Goal: Information Seeking & Learning: Learn about a topic

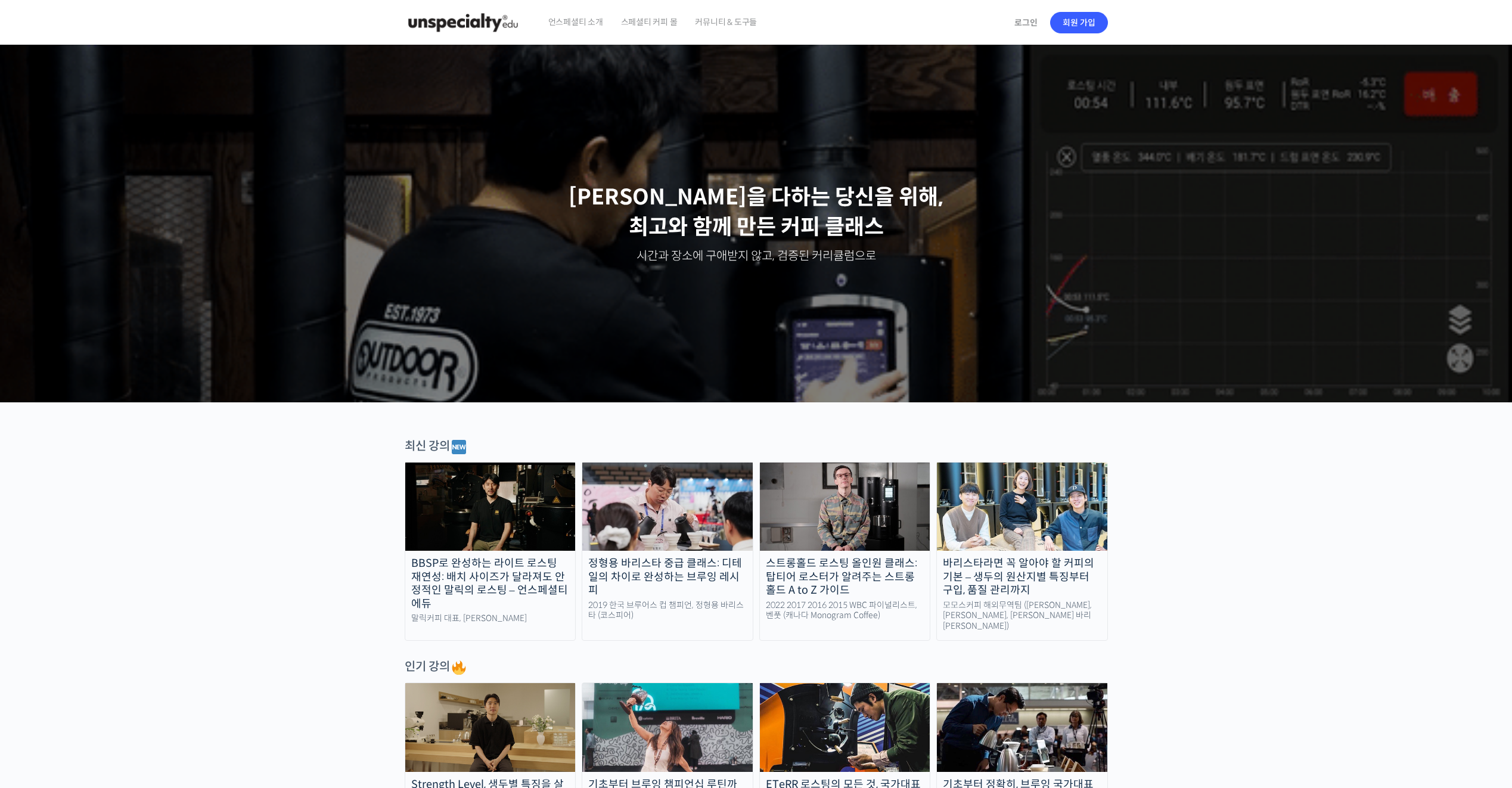
scroll to position [119, 0]
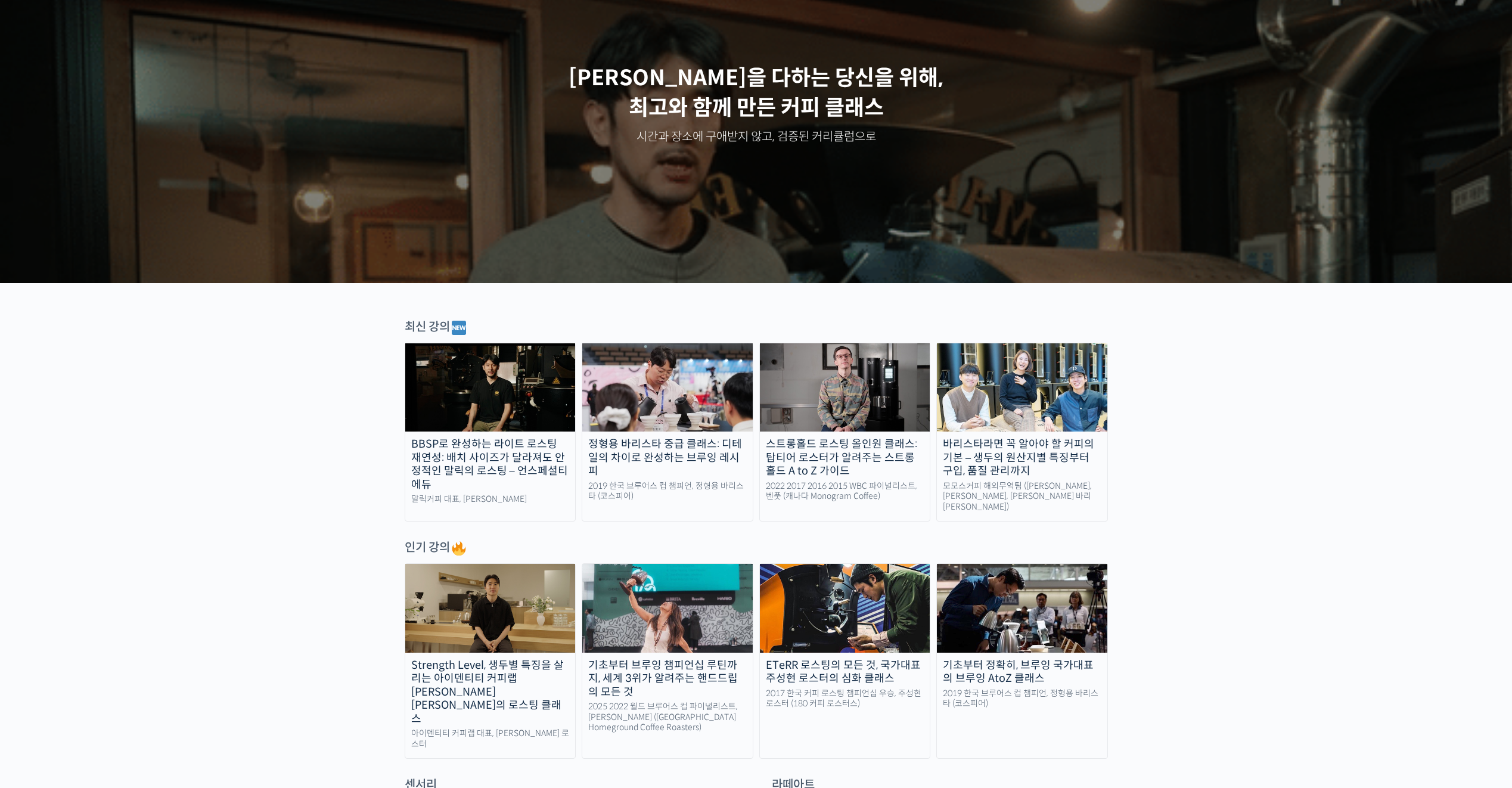
click at [471, 393] on img at bounding box center [490, 387] width 171 height 88
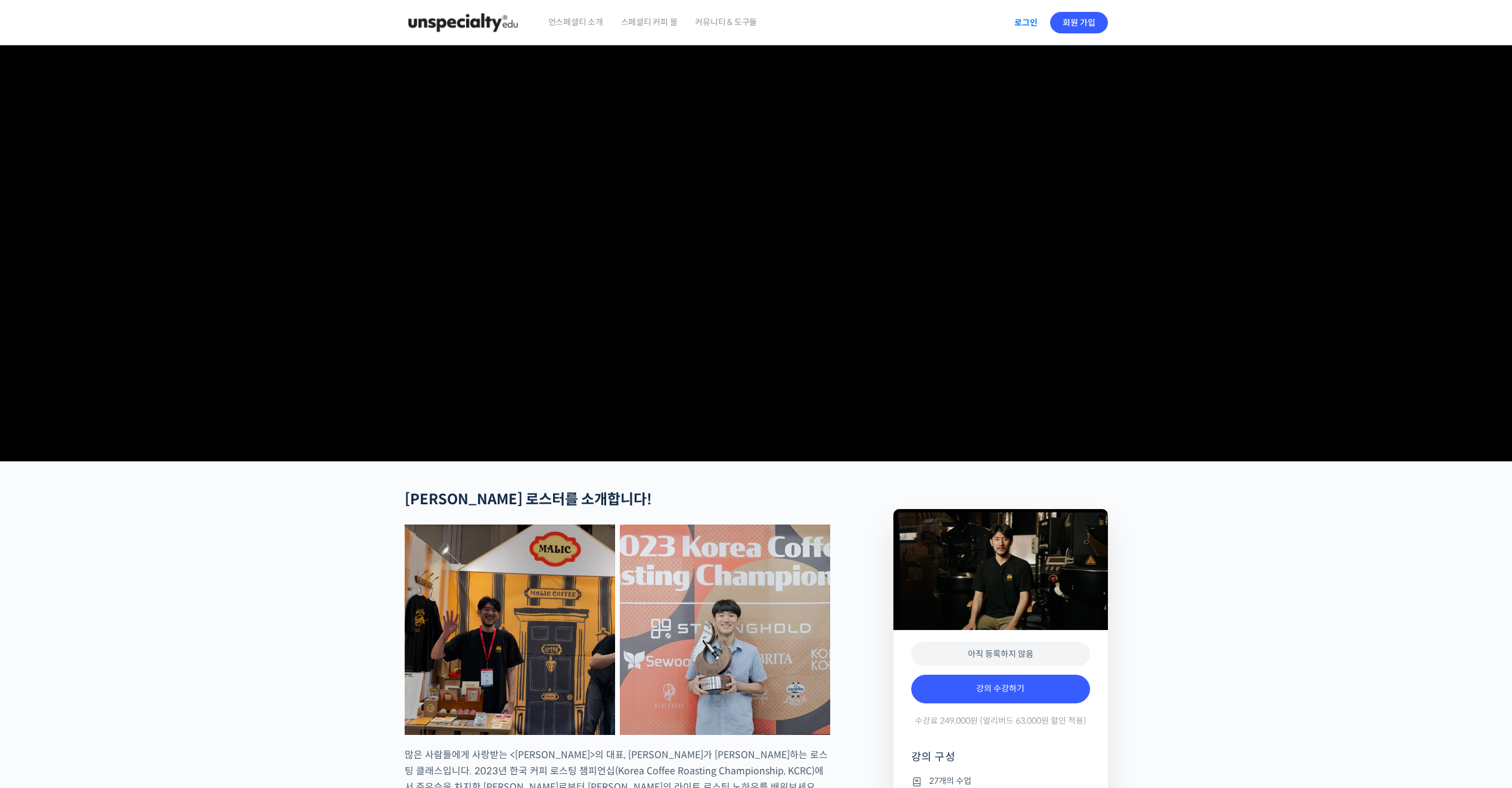
click at [1029, 19] on link "로그인" at bounding box center [1026, 23] width 37 height 28
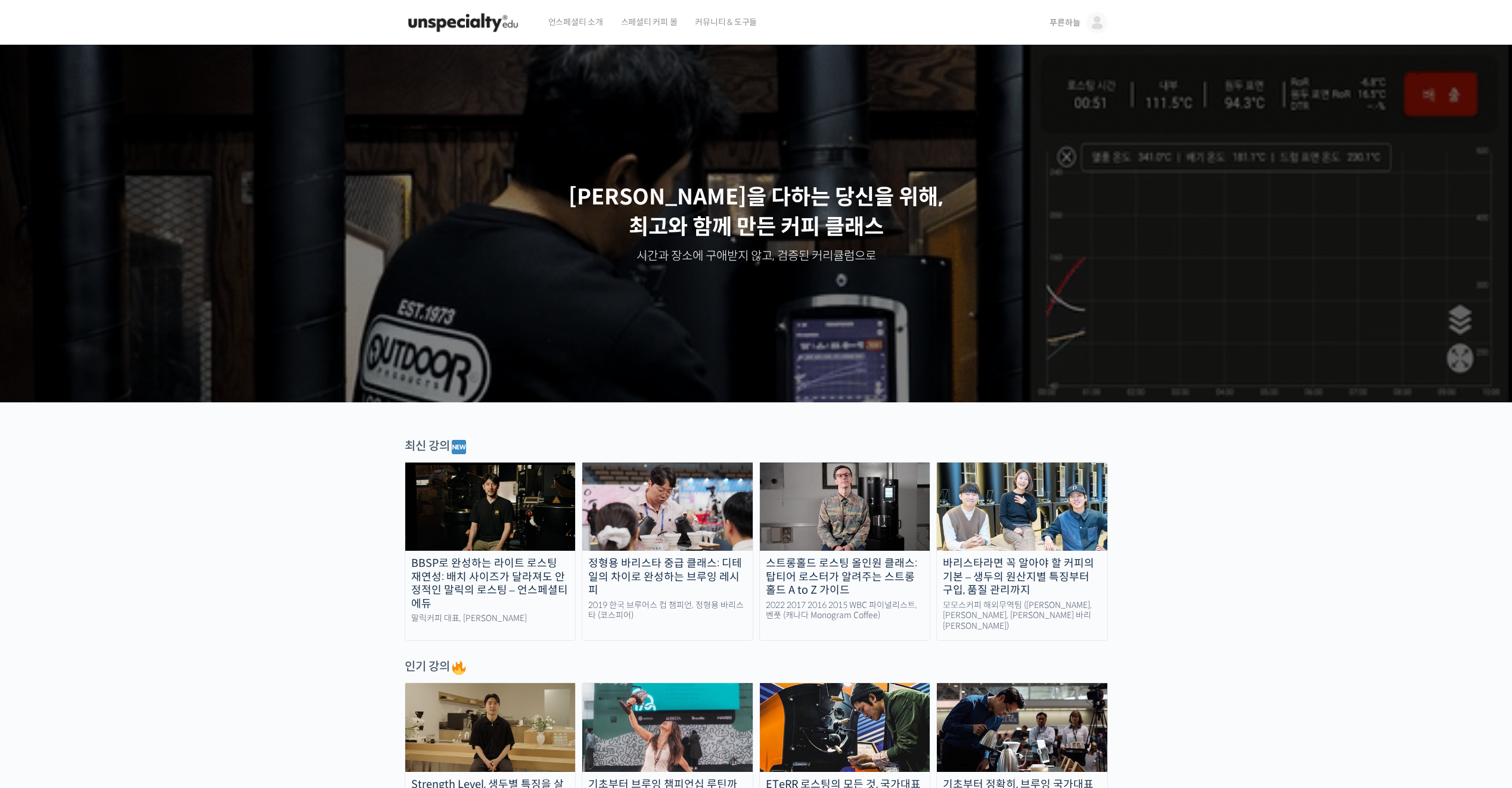
click at [478, 509] on img at bounding box center [490, 506] width 171 height 88
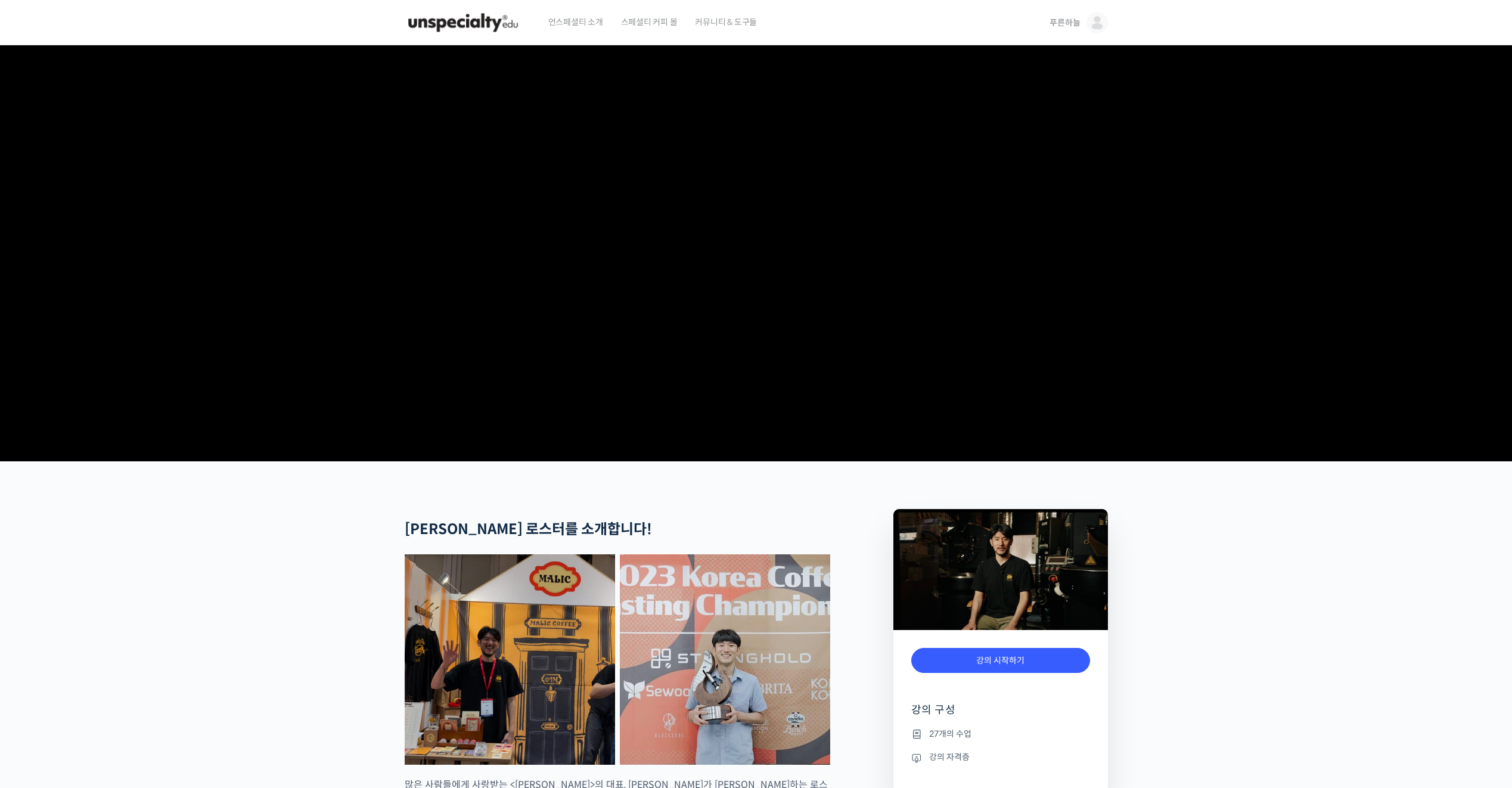
scroll to position [179, 0]
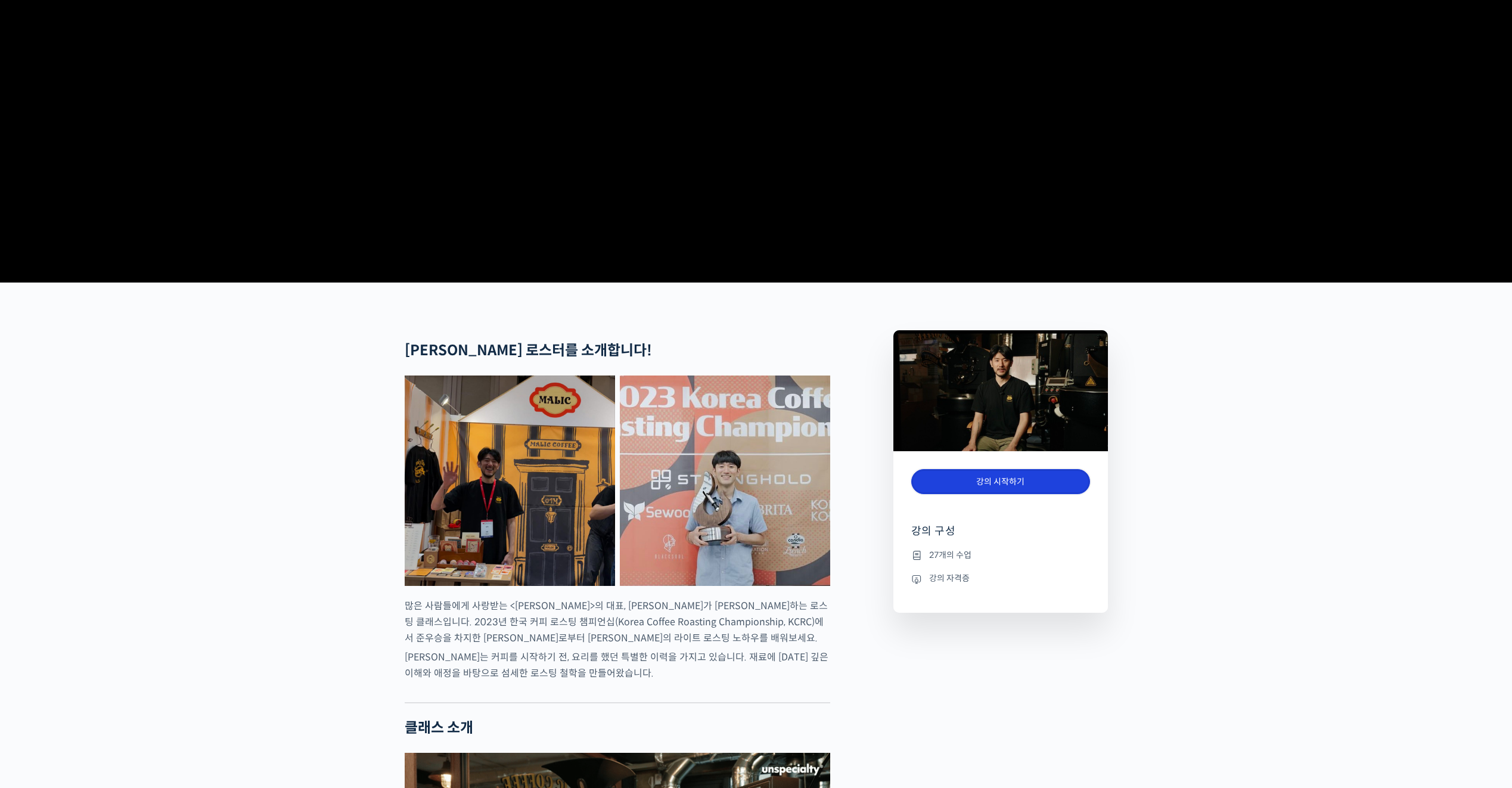
click at [1011, 495] on link "강의 시작하기" at bounding box center [1000, 482] width 179 height 26
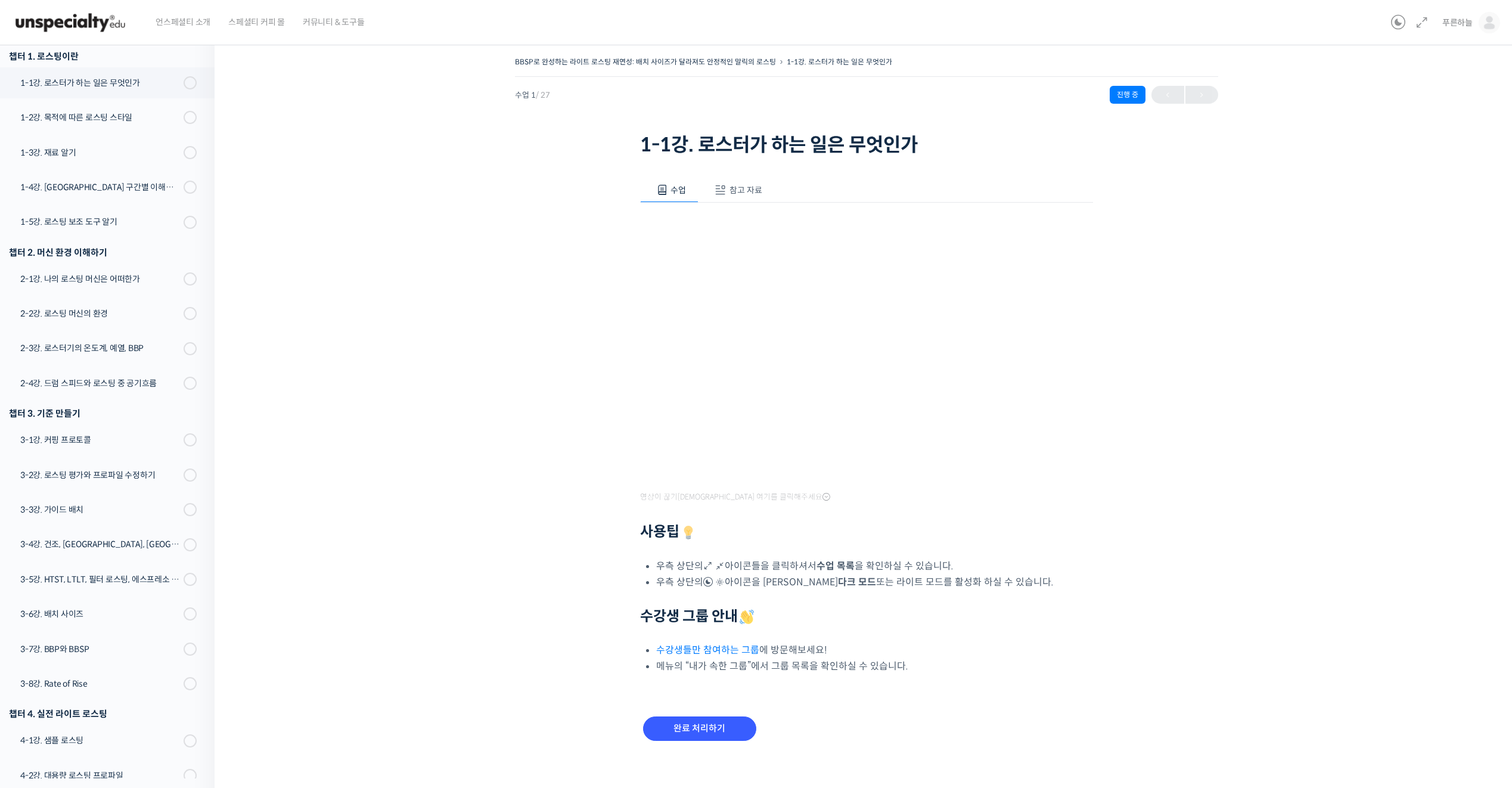
scroll to position [11, 0]
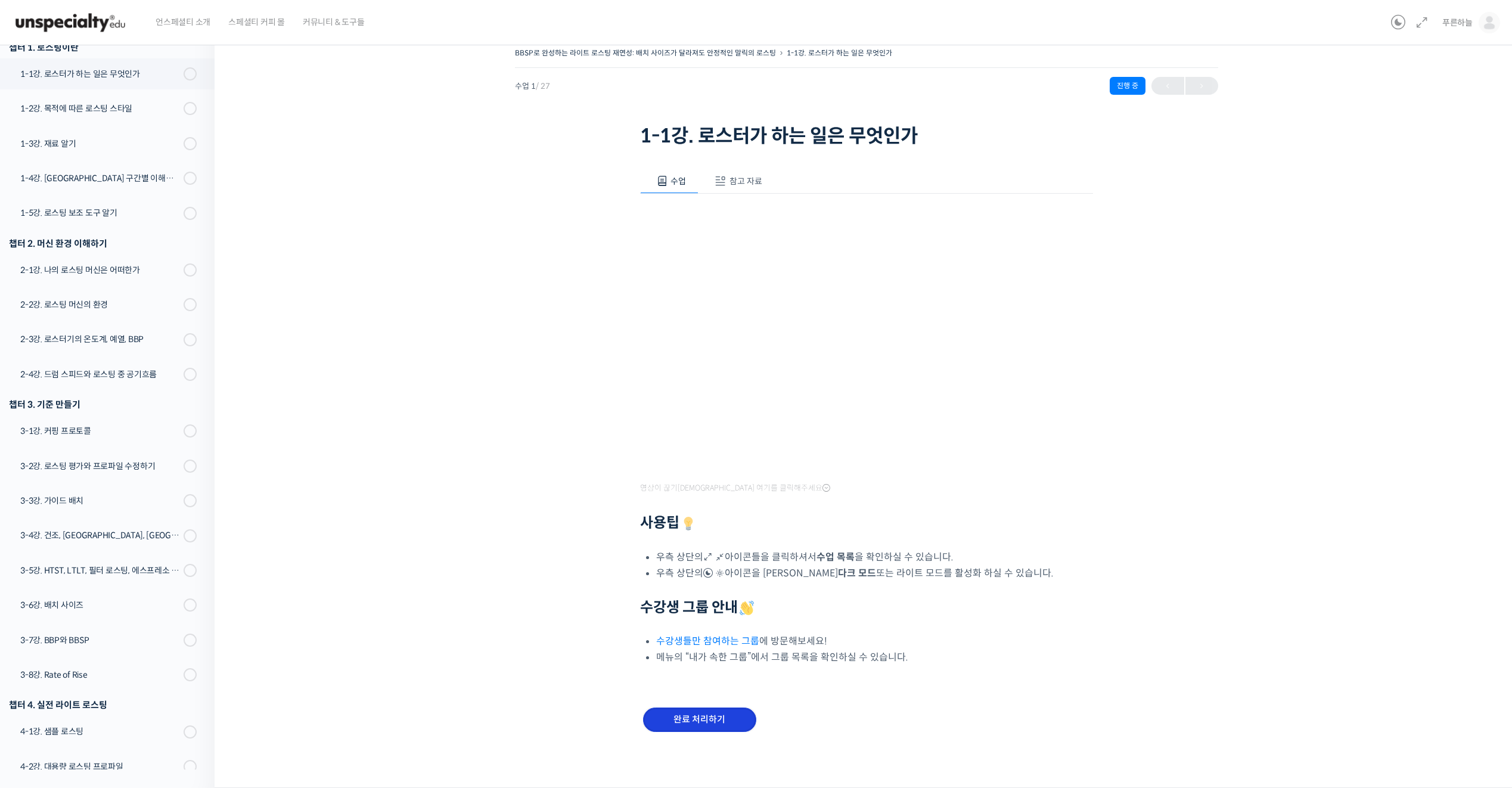
click at [709, 719] on input "완료 처리하기" at bounding box center [700, 720] width 113 height 24
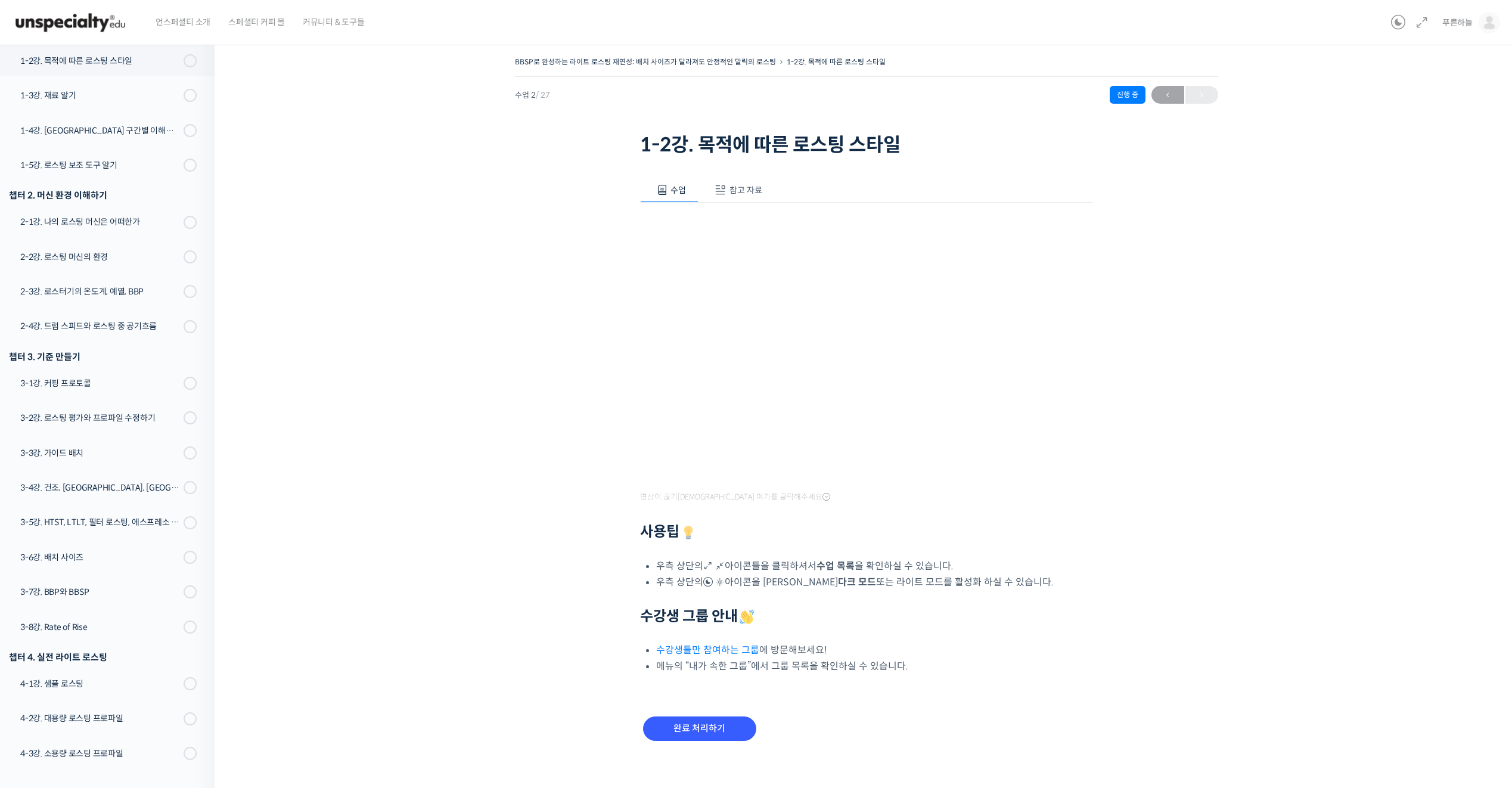
scroll to position [11, 0]
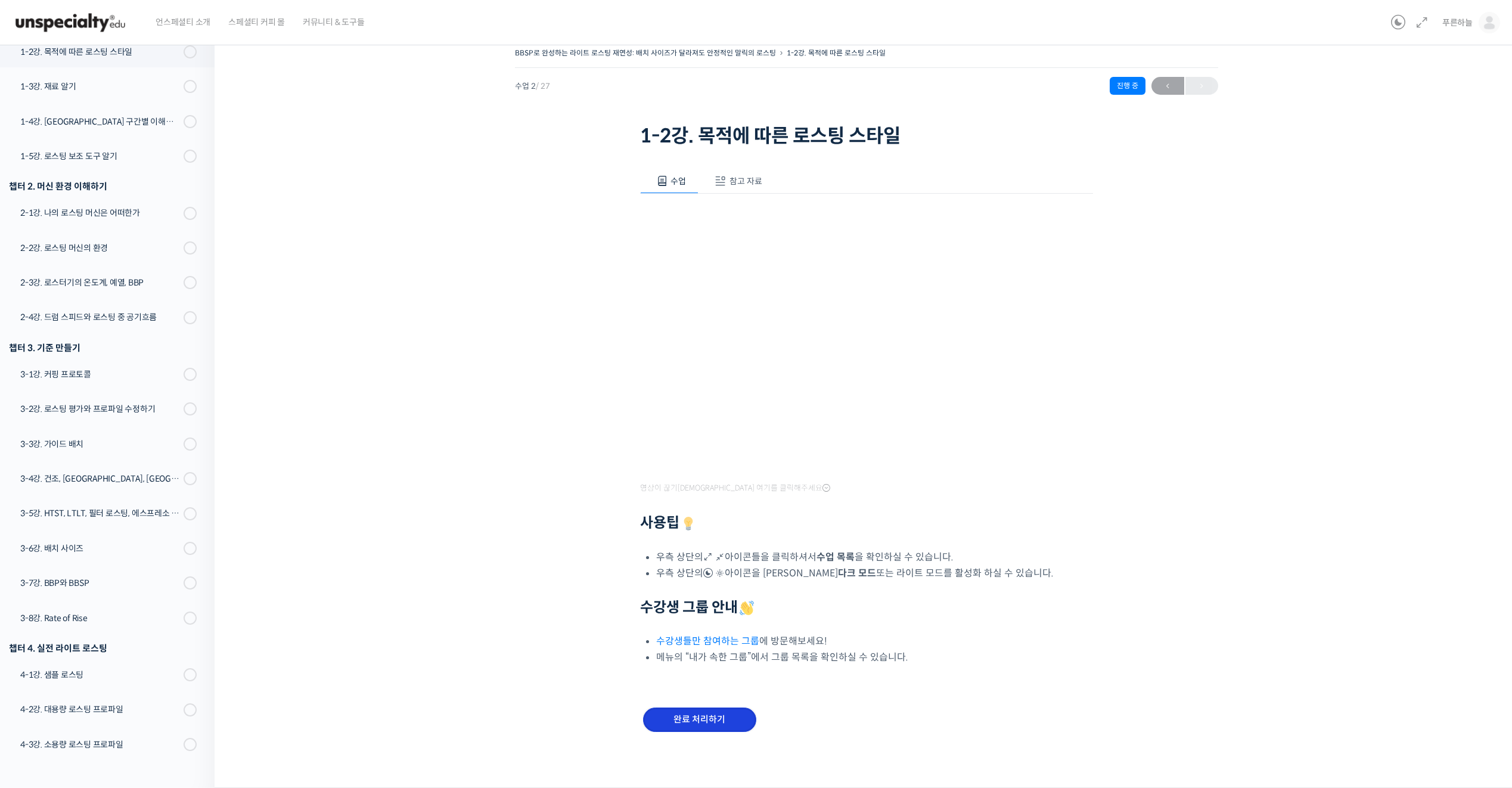
click at [698, 717] on input "완료 처리하기" at bounding box center [700, 720] width 113 height 24
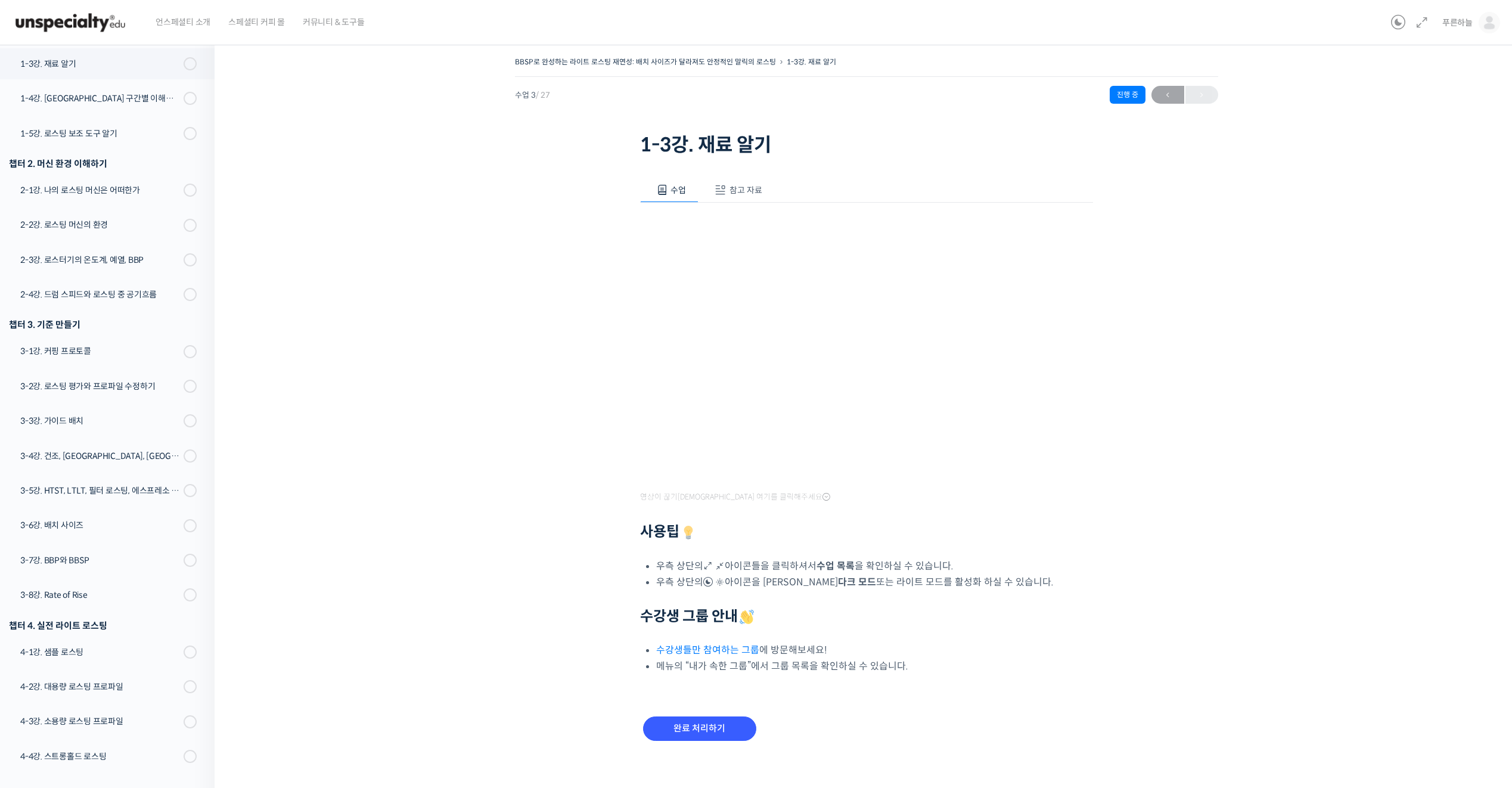
scroll to position [264, 0]
click at [719, 729] on input "완료 처리하기" at bounding box center [700, 729] width 113 height 24
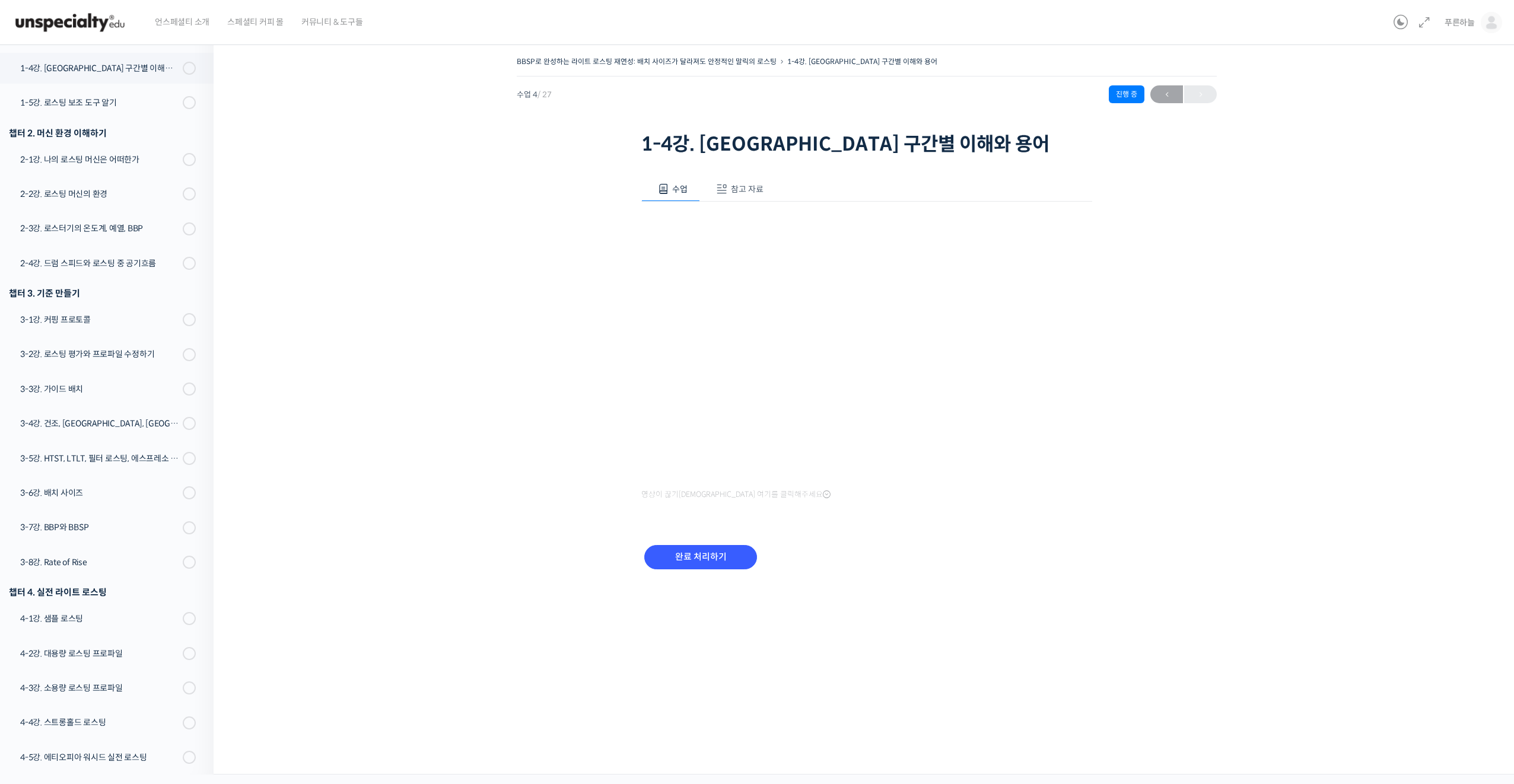
scroll to position [298, 0]
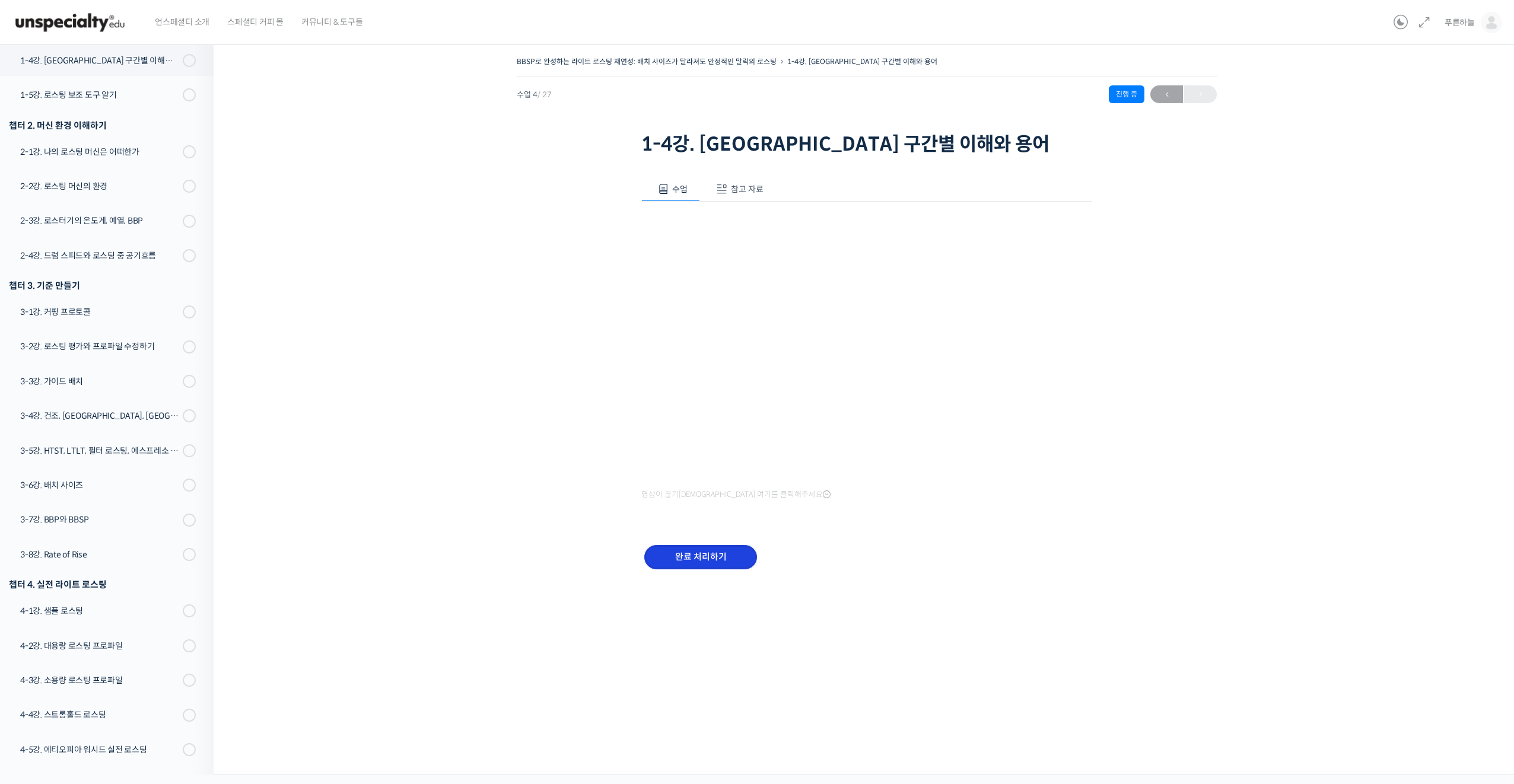
click at [717, 556] on input "완료 처리하기" at bounding box center [701, 557] width 113 height 24
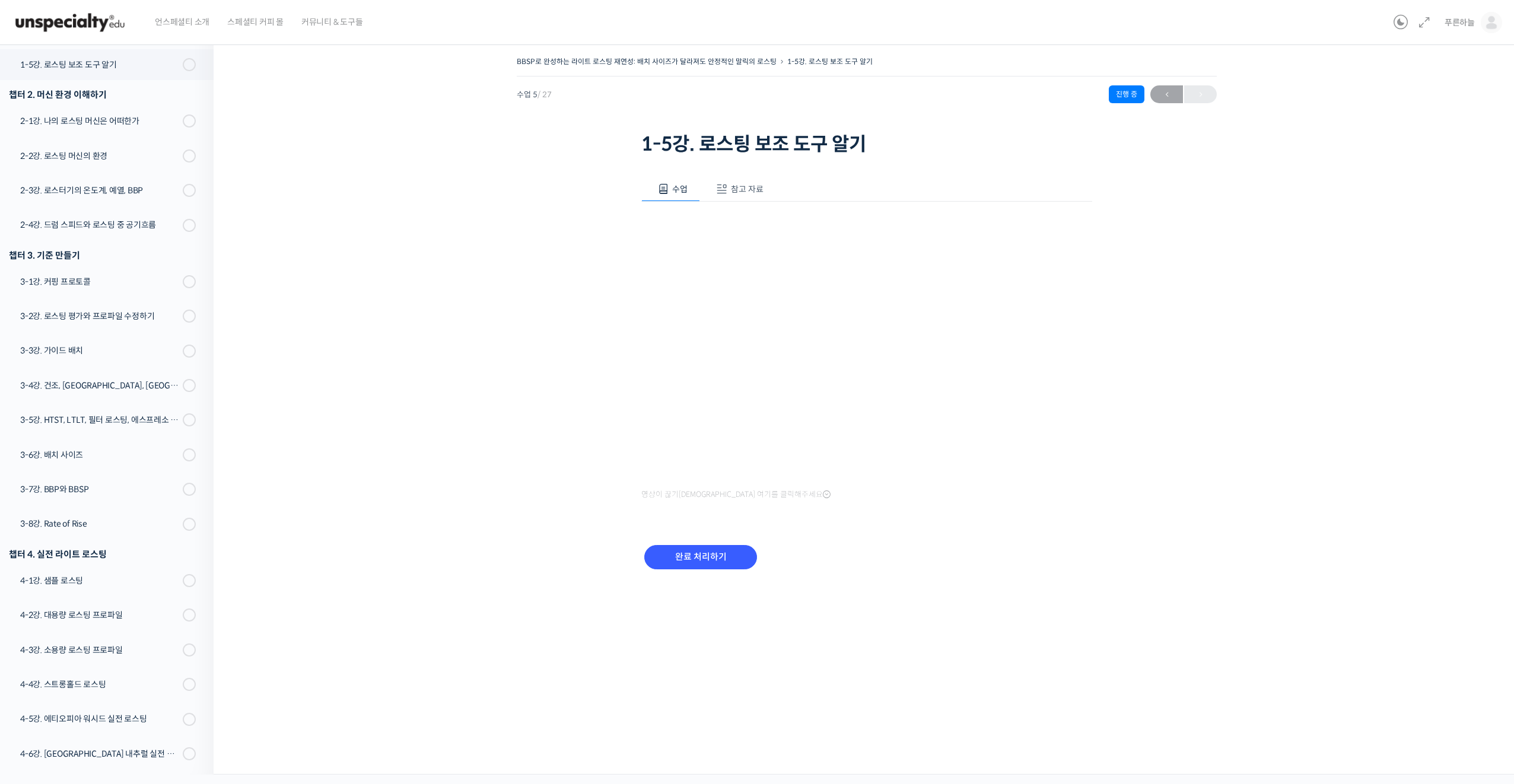
scroll to position [334, 0]
click at [708, 557] on input "완료 처리하기" at bounding box center [701, 557] width 113 height 24
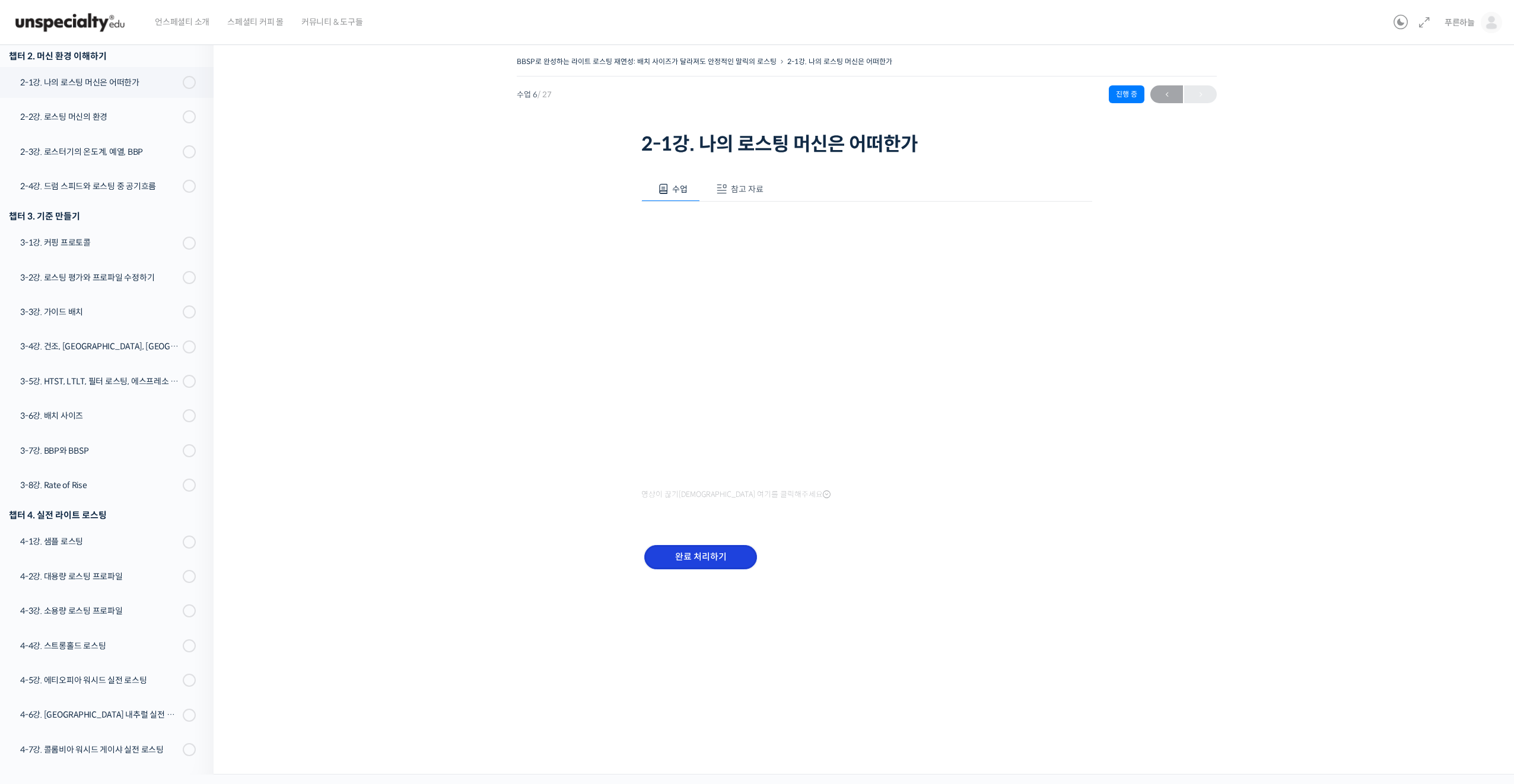
click at [692, 560] on input "완료 처리하기" at bounding box center [701, 557] width 113 height 24
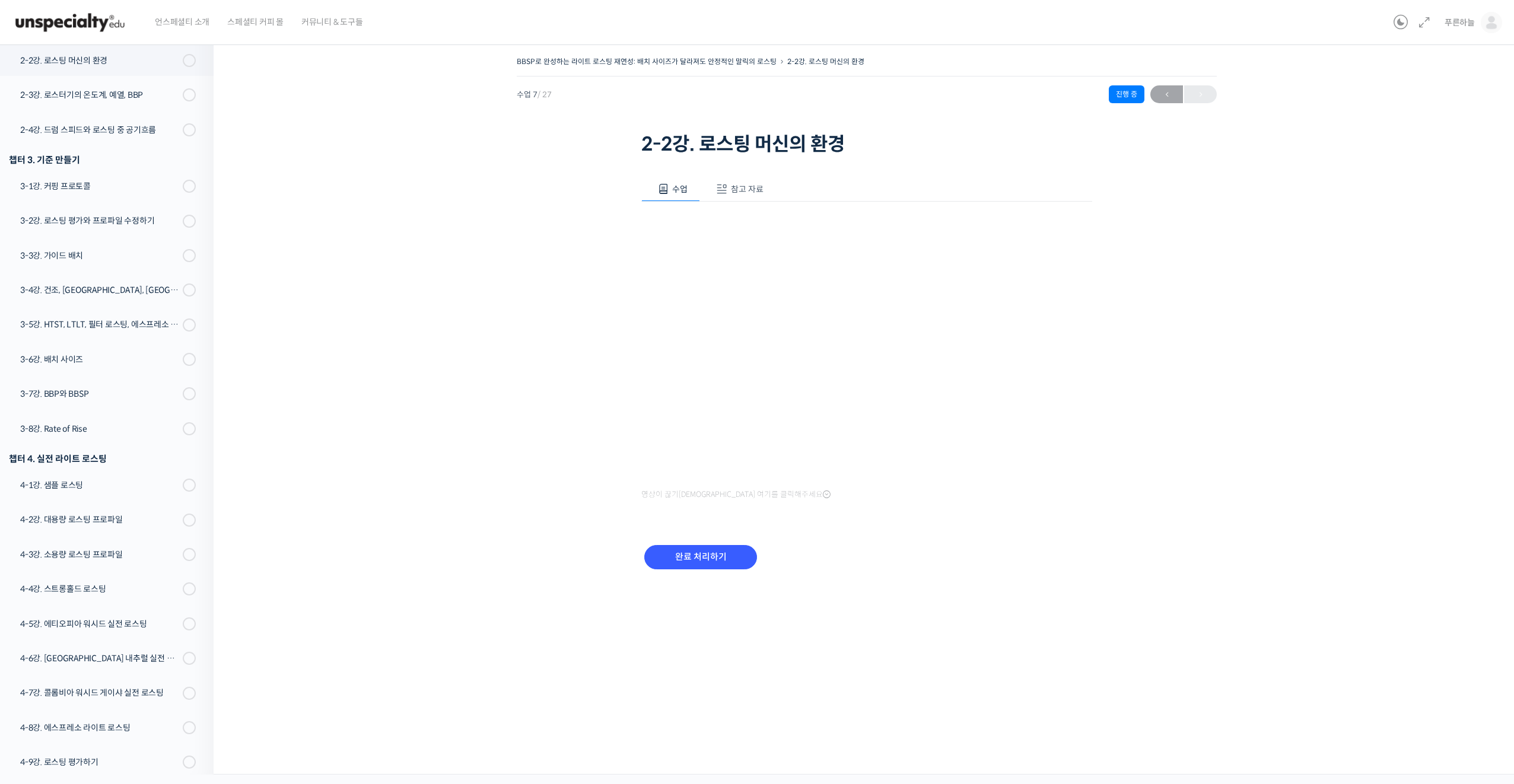
scroll to position [426, 0]
click at [722, 556] on input "완료 처리하기" at bounding box center [701, 557] width 113 height 24
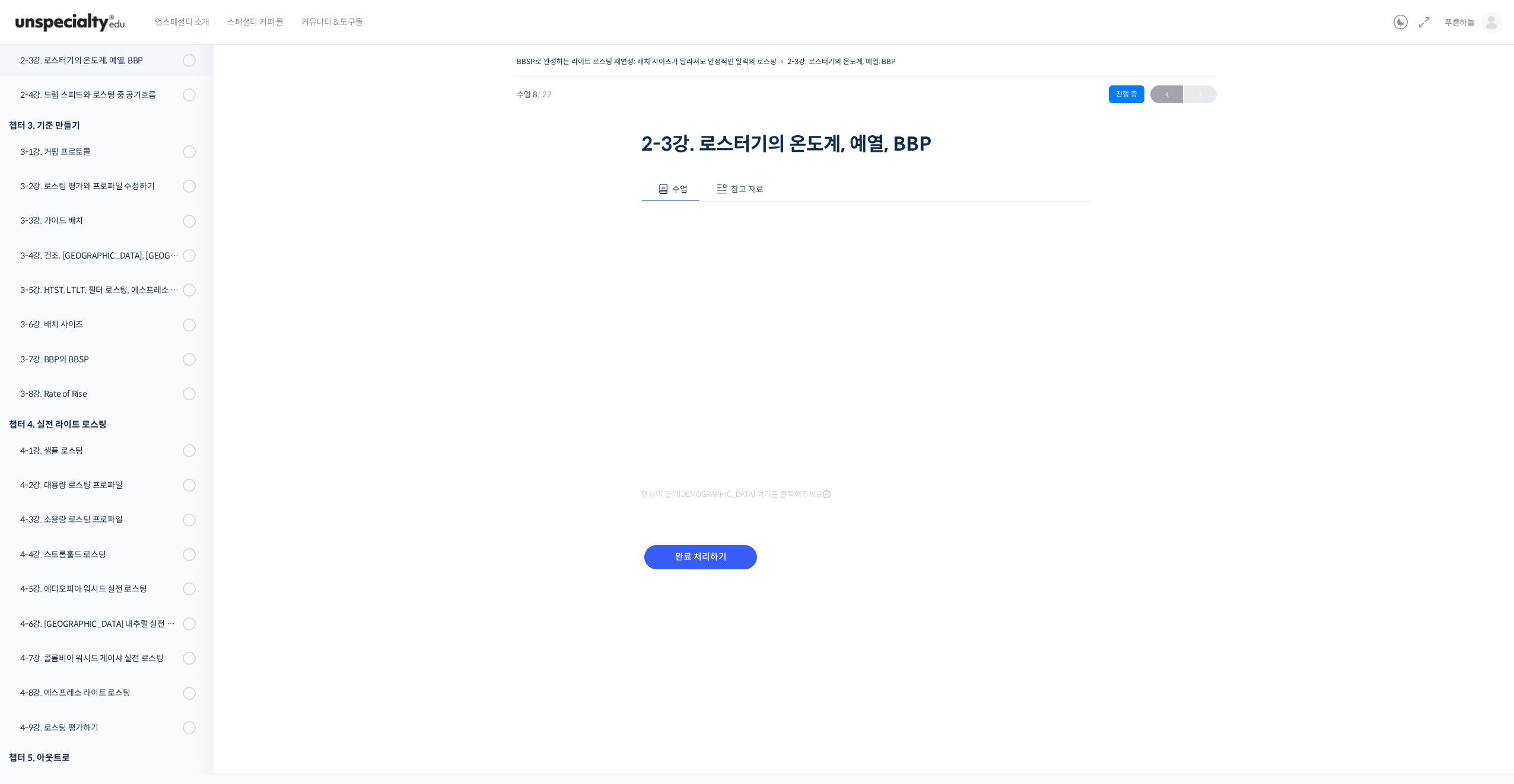
scroll to position [428, 0]
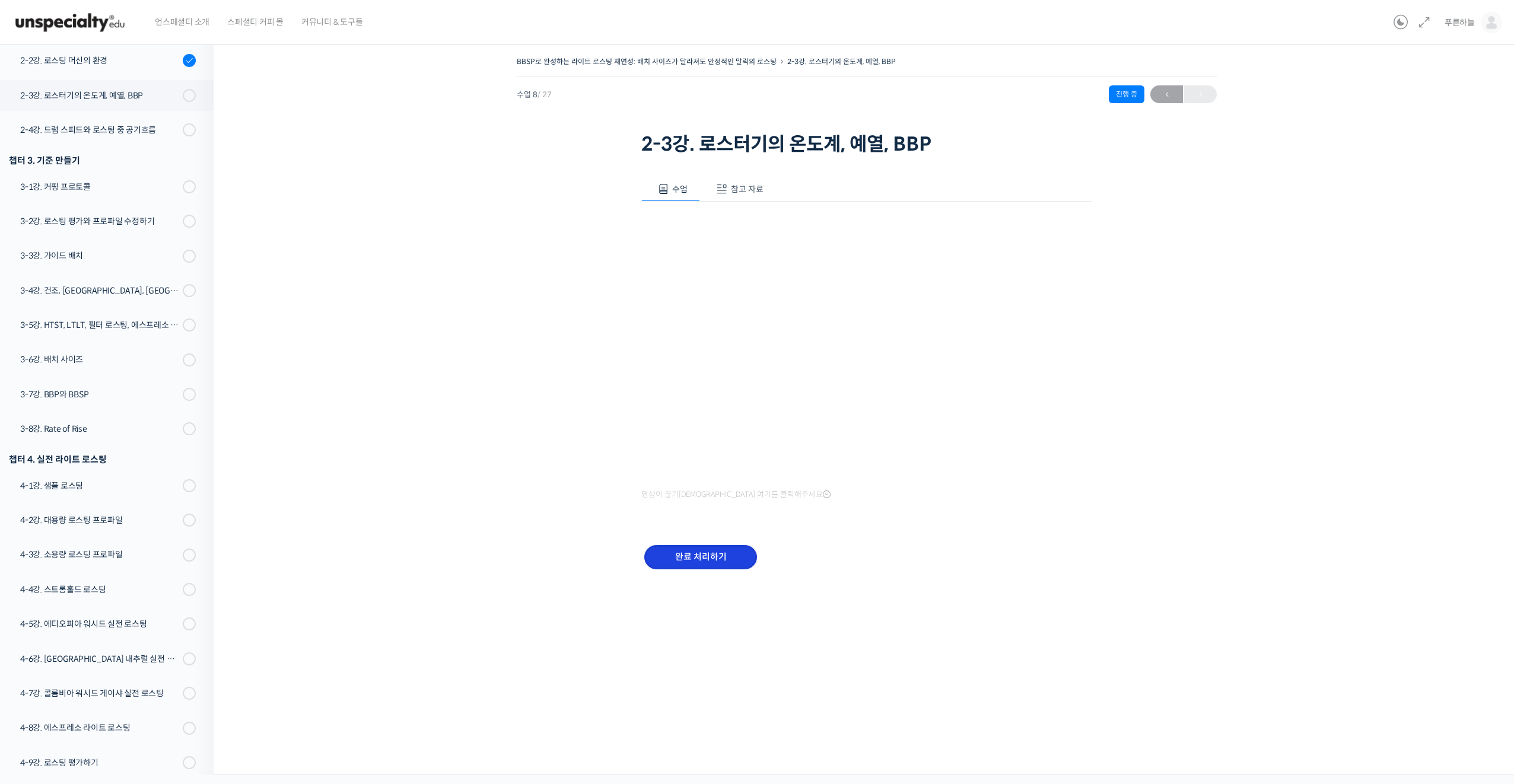
click at [698, 556] on input "완료 처리하기" at bounding box center [701, 557] width 113 height 24
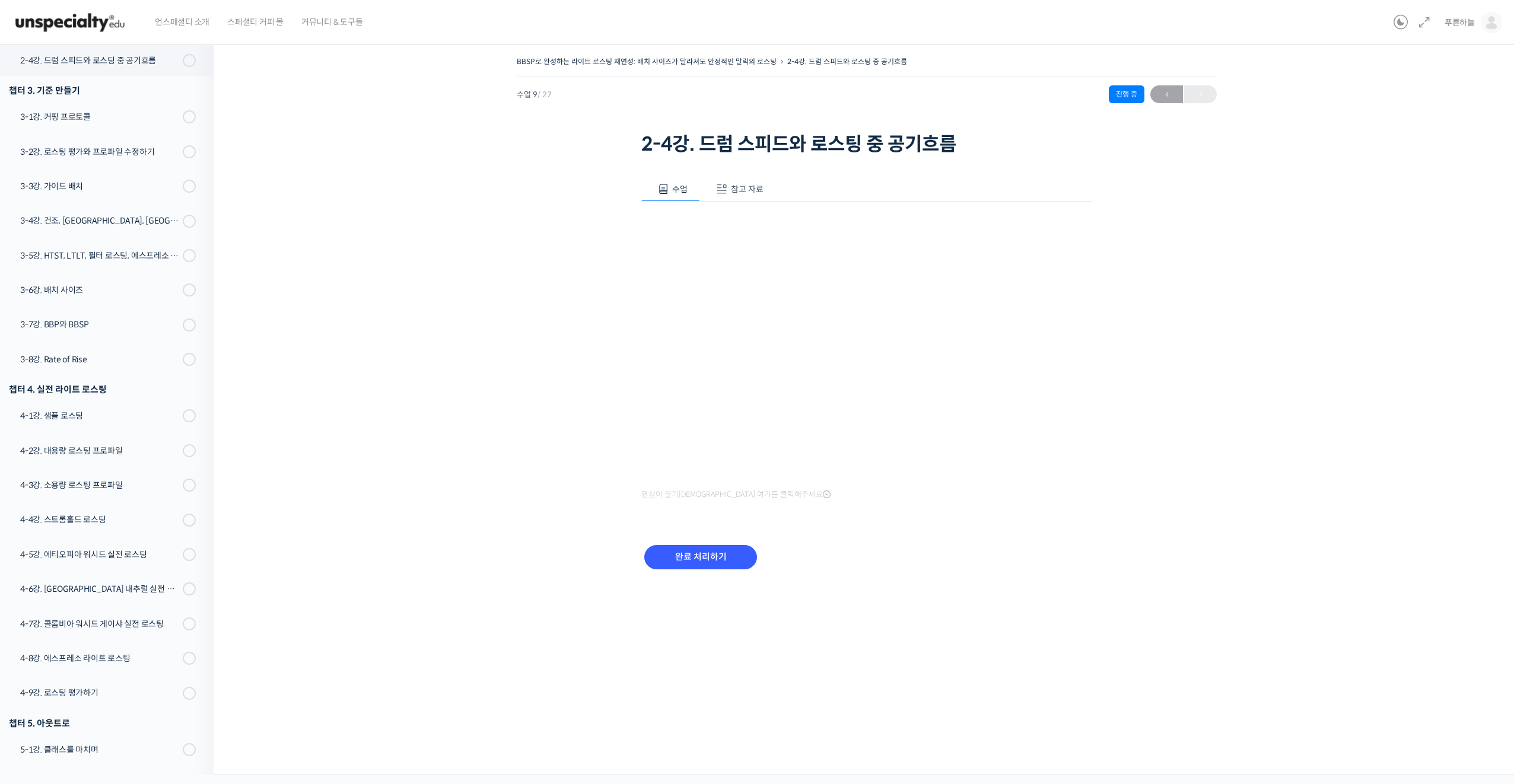
scroll to position [428, 0]
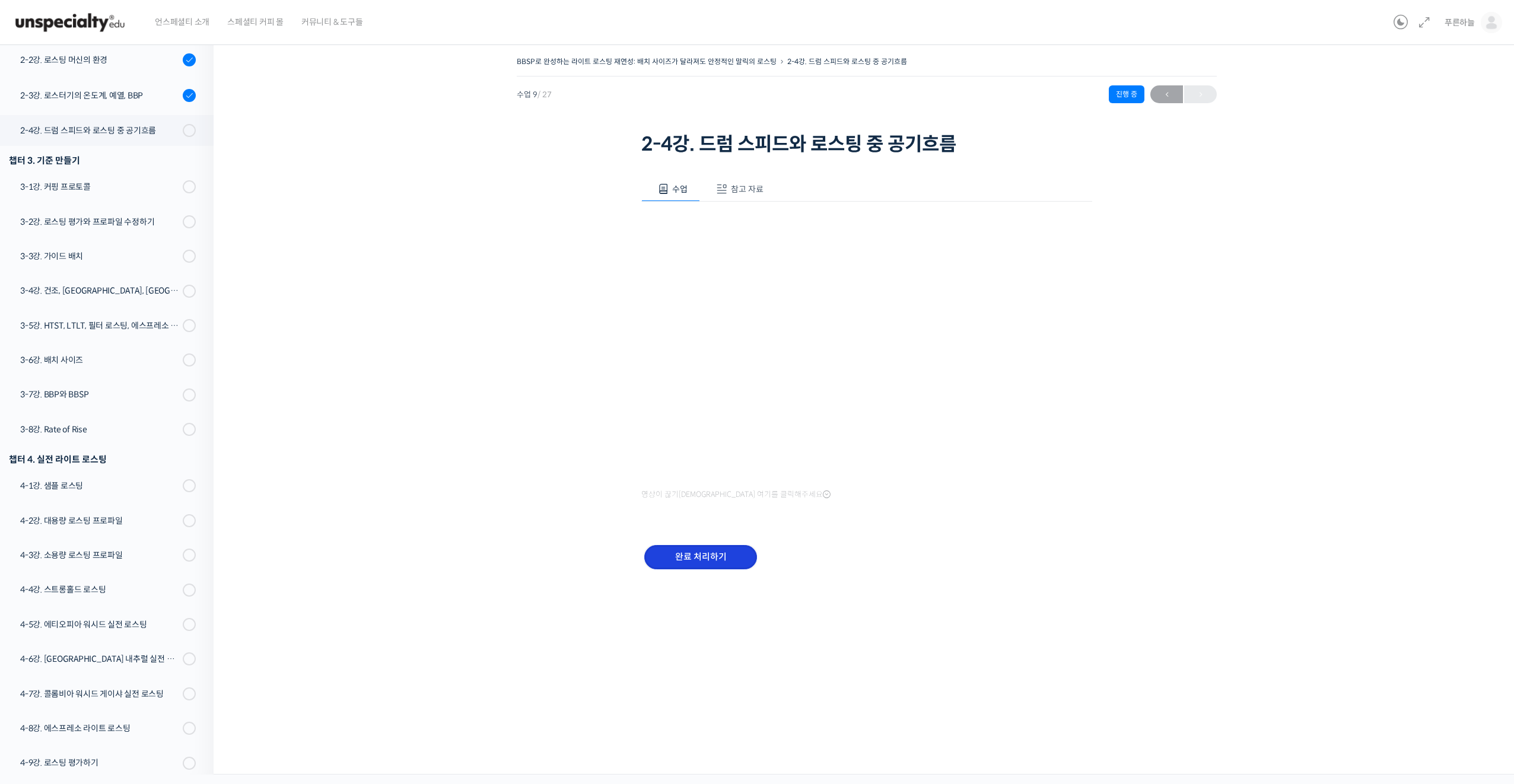
click at [716, 557] on input "완료 처리하기" at bounding box center [701, 557] width 113 height 24
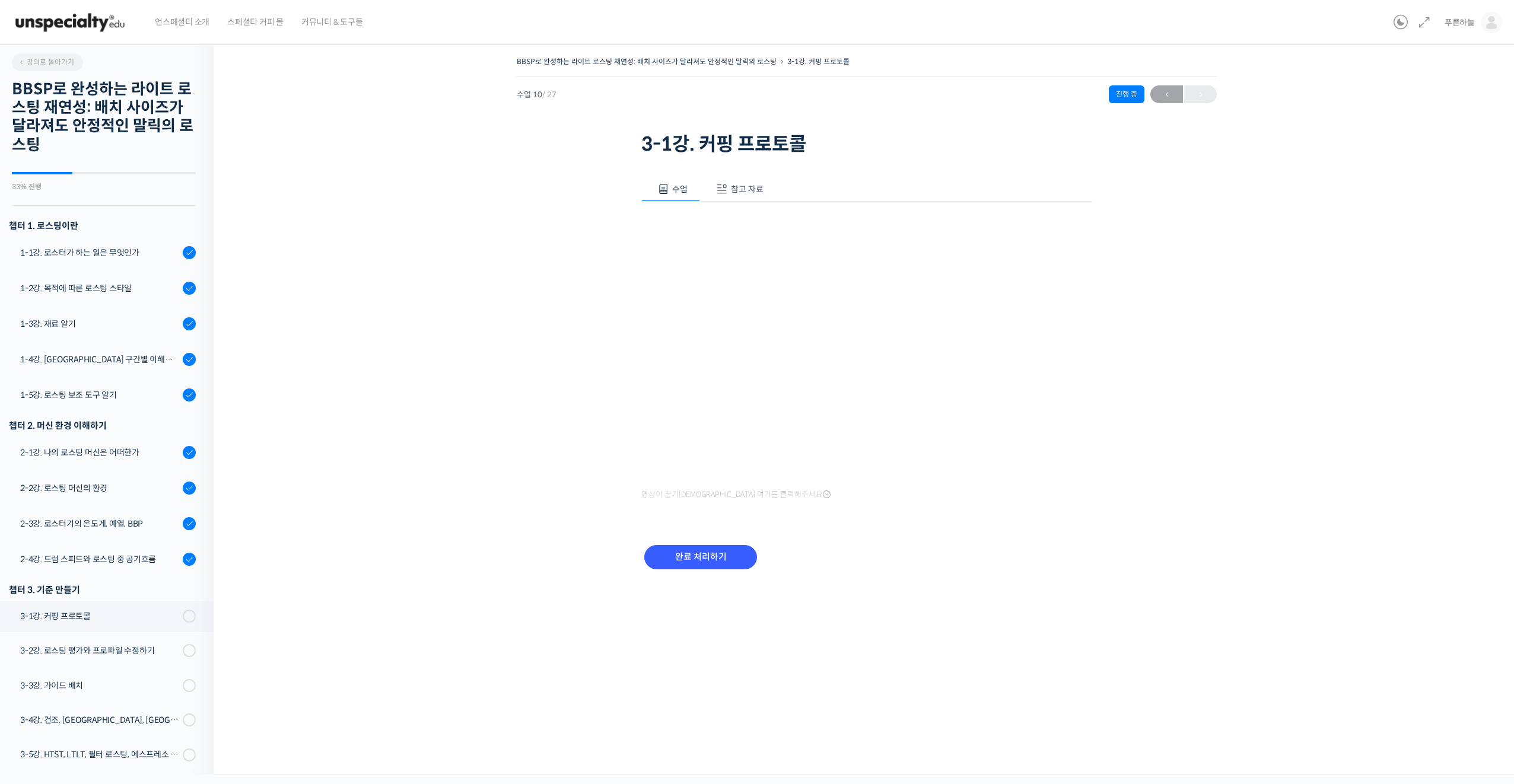
scroll to position [500, 0]
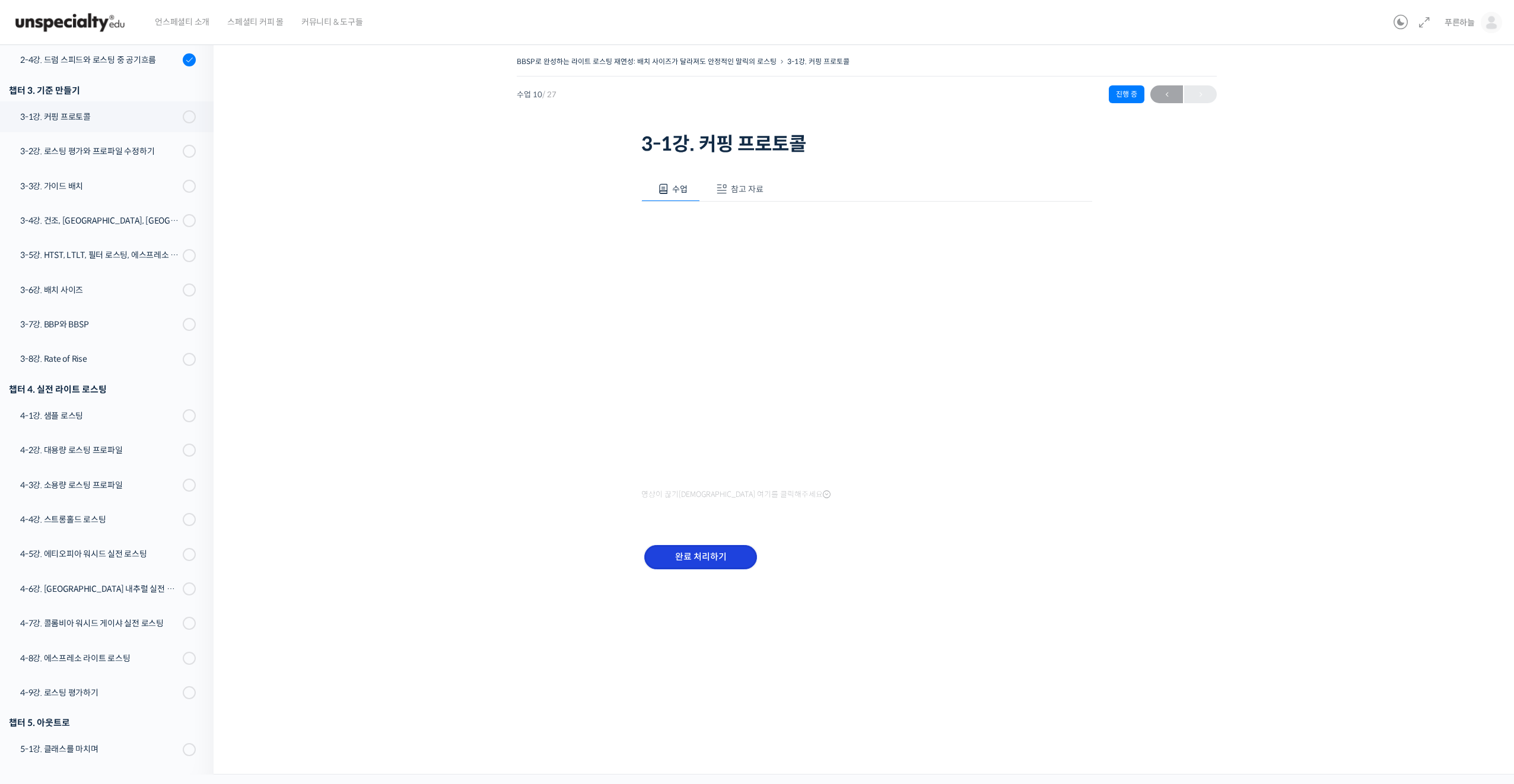
click at [701, 554] on input "완료 처리하기" at bounding box center [701, 557] width 113 height 24
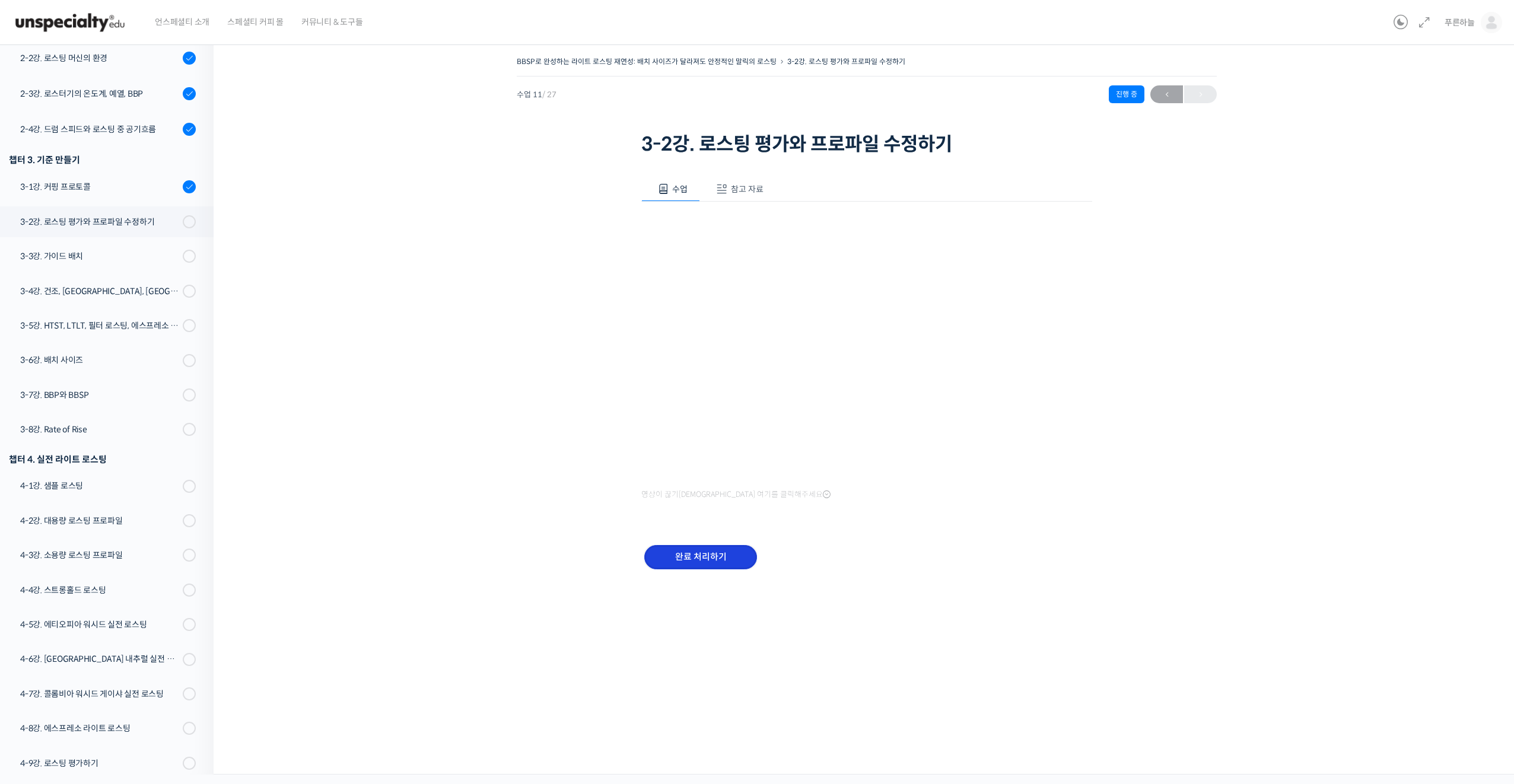
click at [716, 556] on input "완료 처리하기" at bounding box center [701, 557] width 113 height 24
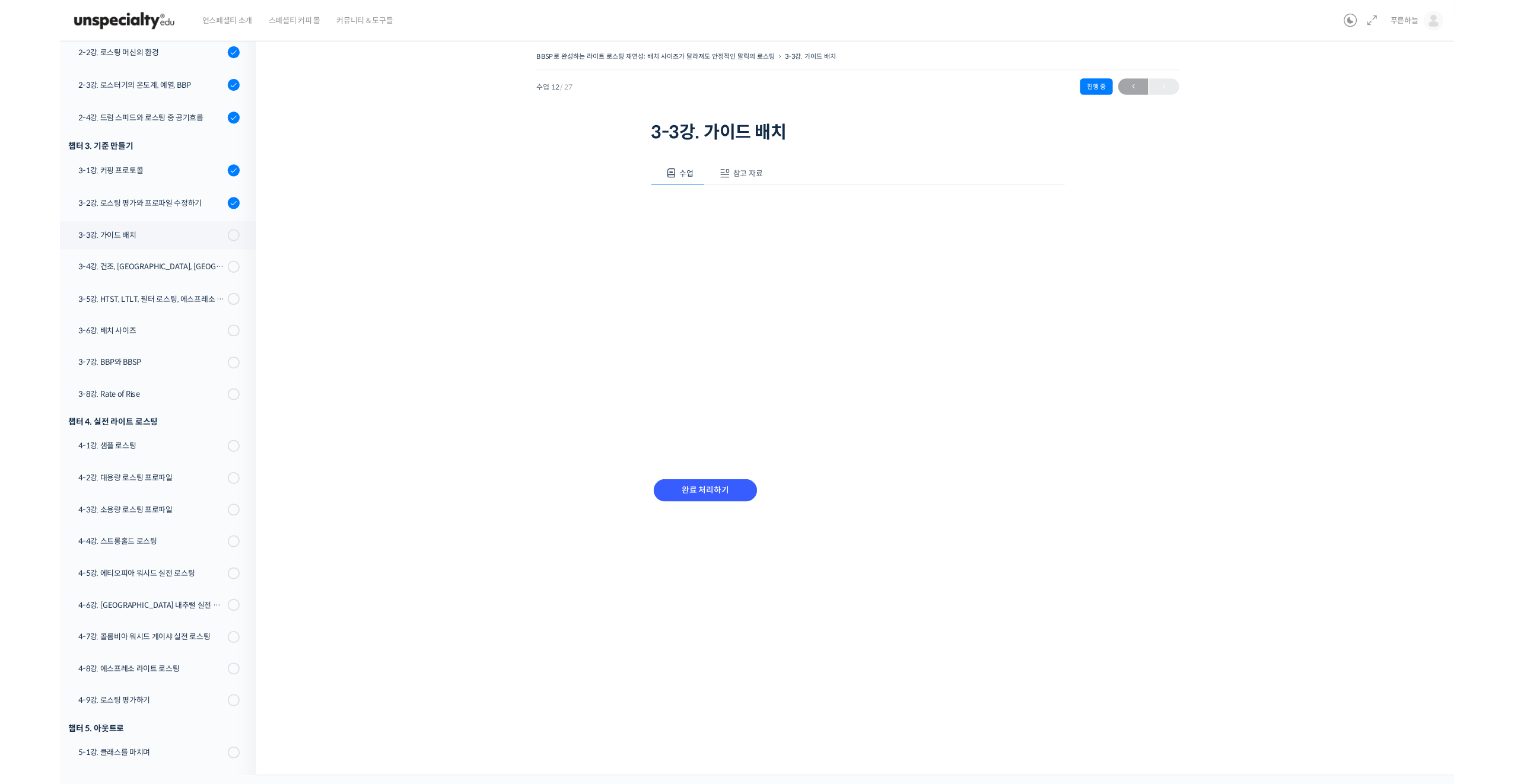
scroll to position [431, 0]
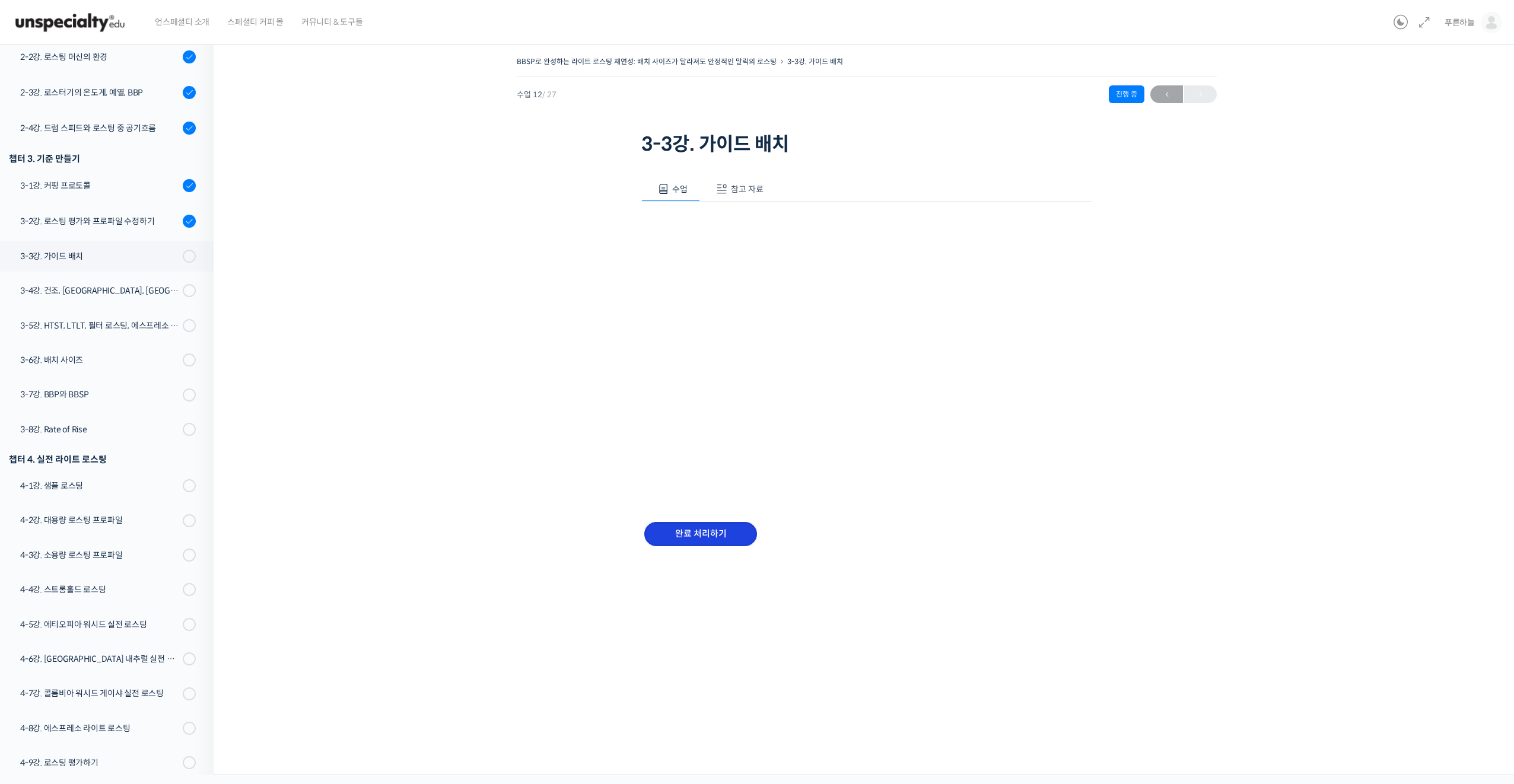
click at [709, 532] on input "완료 처리하기" at bounding box center [701, 534] width 113 height 24
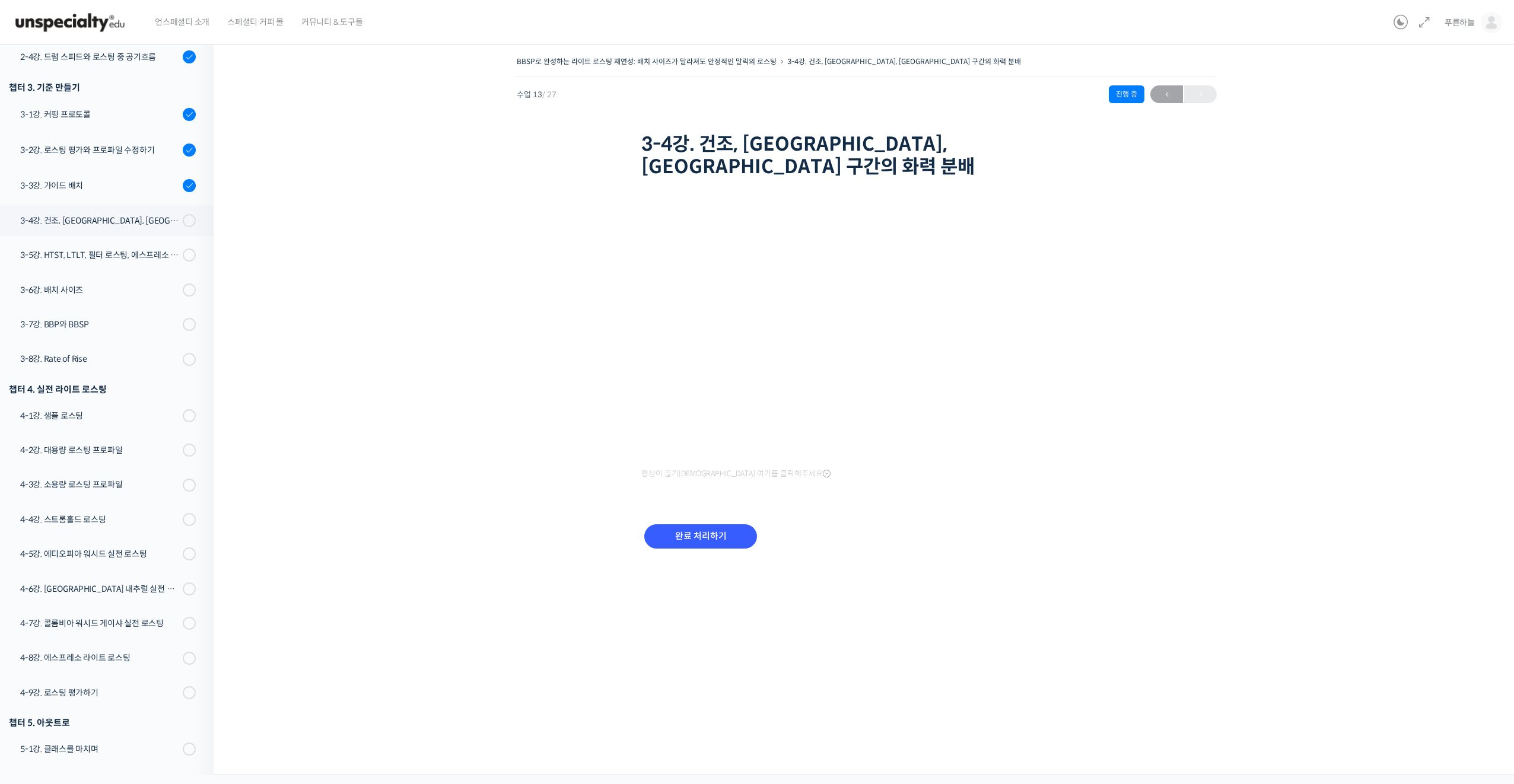
scroll to position [433, 0]
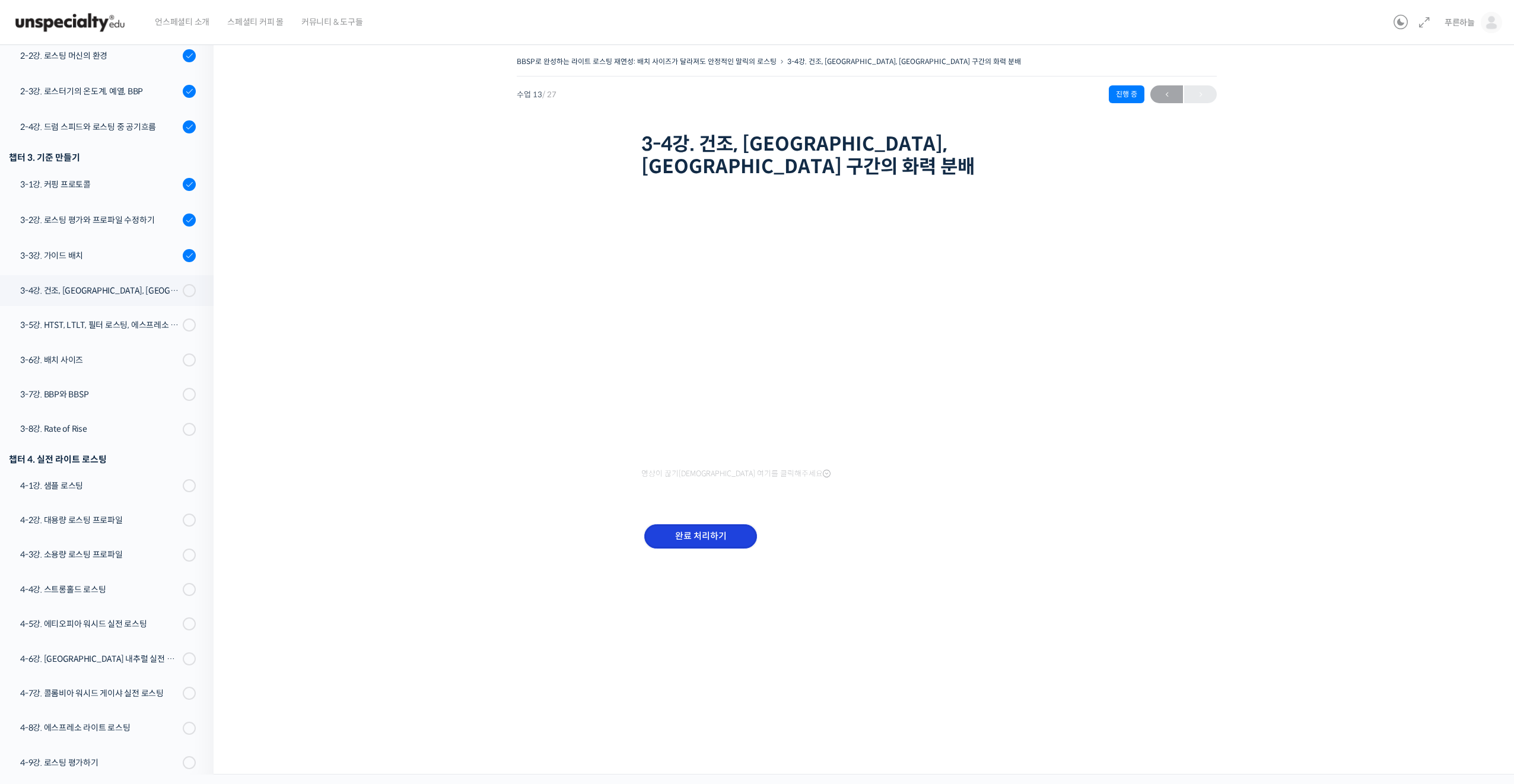
click at [718, 525] on input "완료 처리하기" at bounding box center [701, 537] width 113 height 24
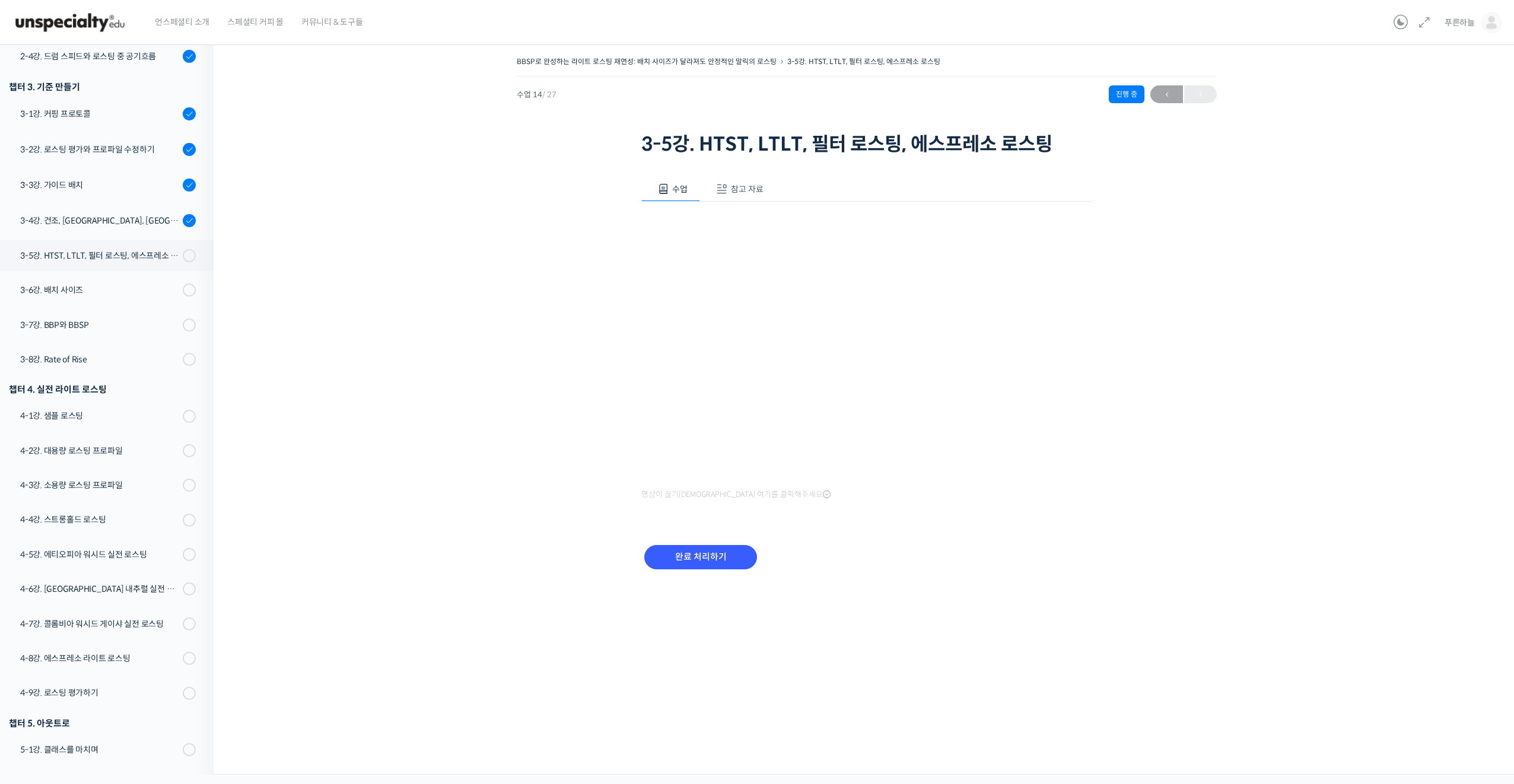
scroll to position [433, 0]
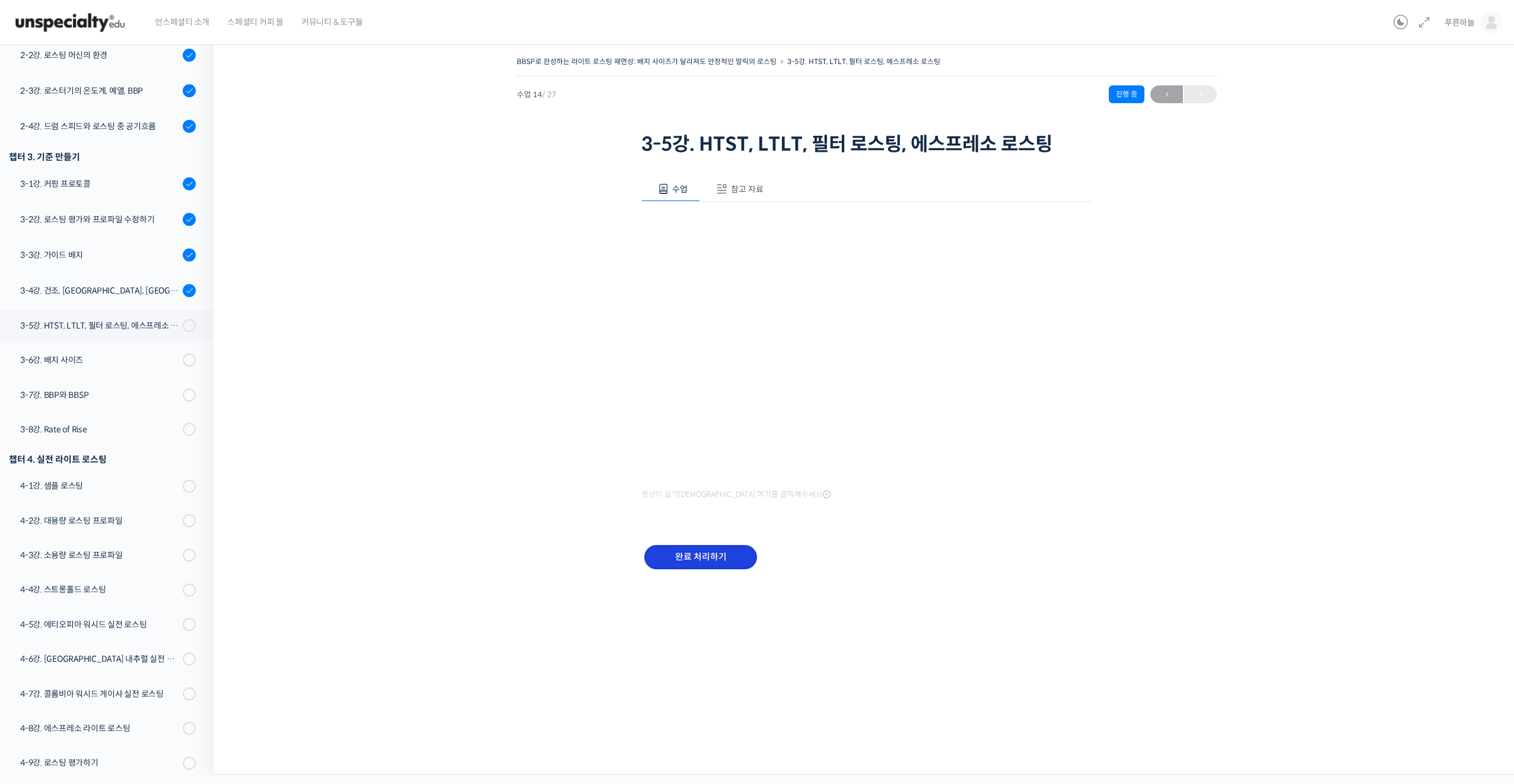
click at [684, 558] on input "완료 처리하기" at bounding box center [701, 557] width 113 height 24
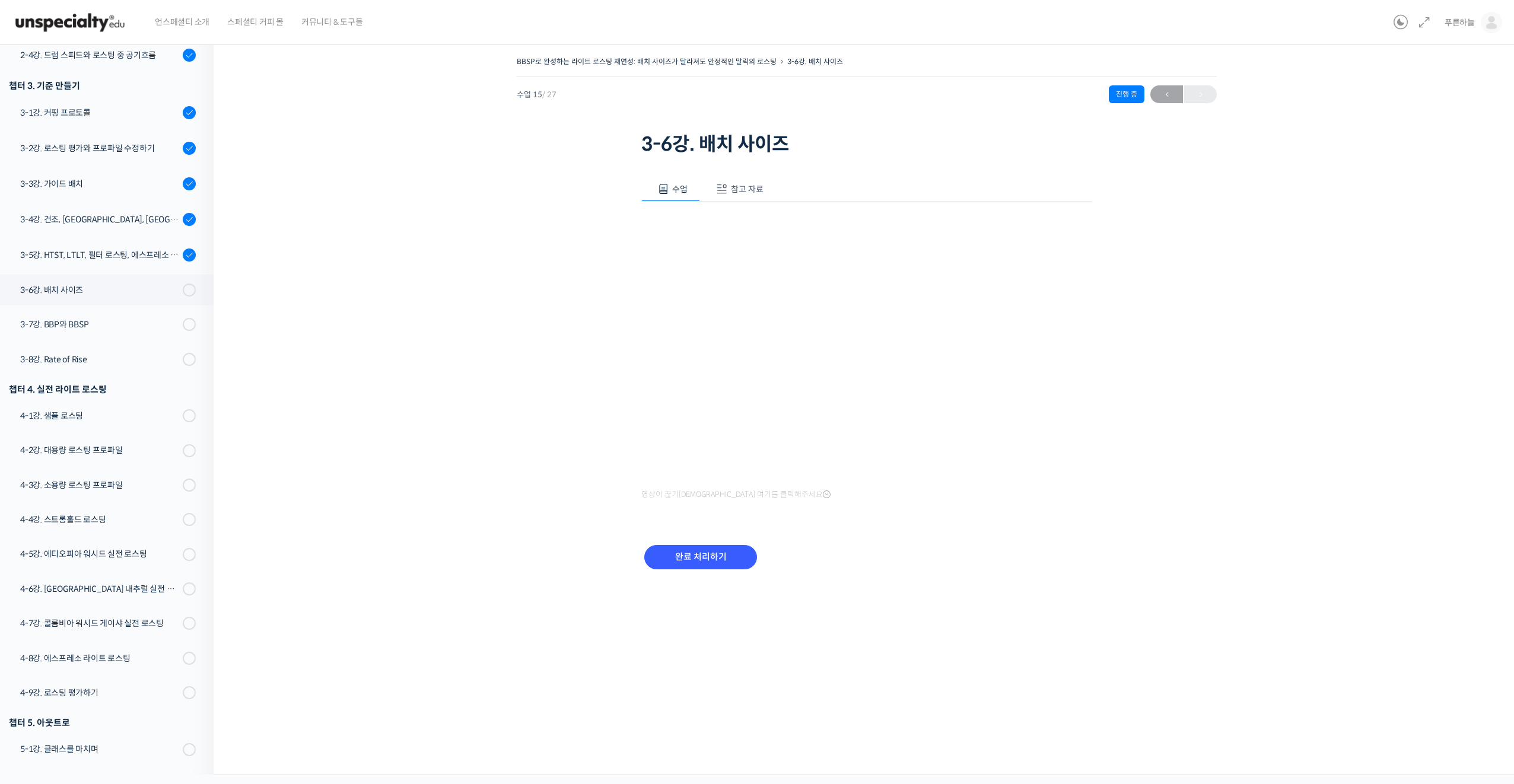
scroll to position [434, 0]
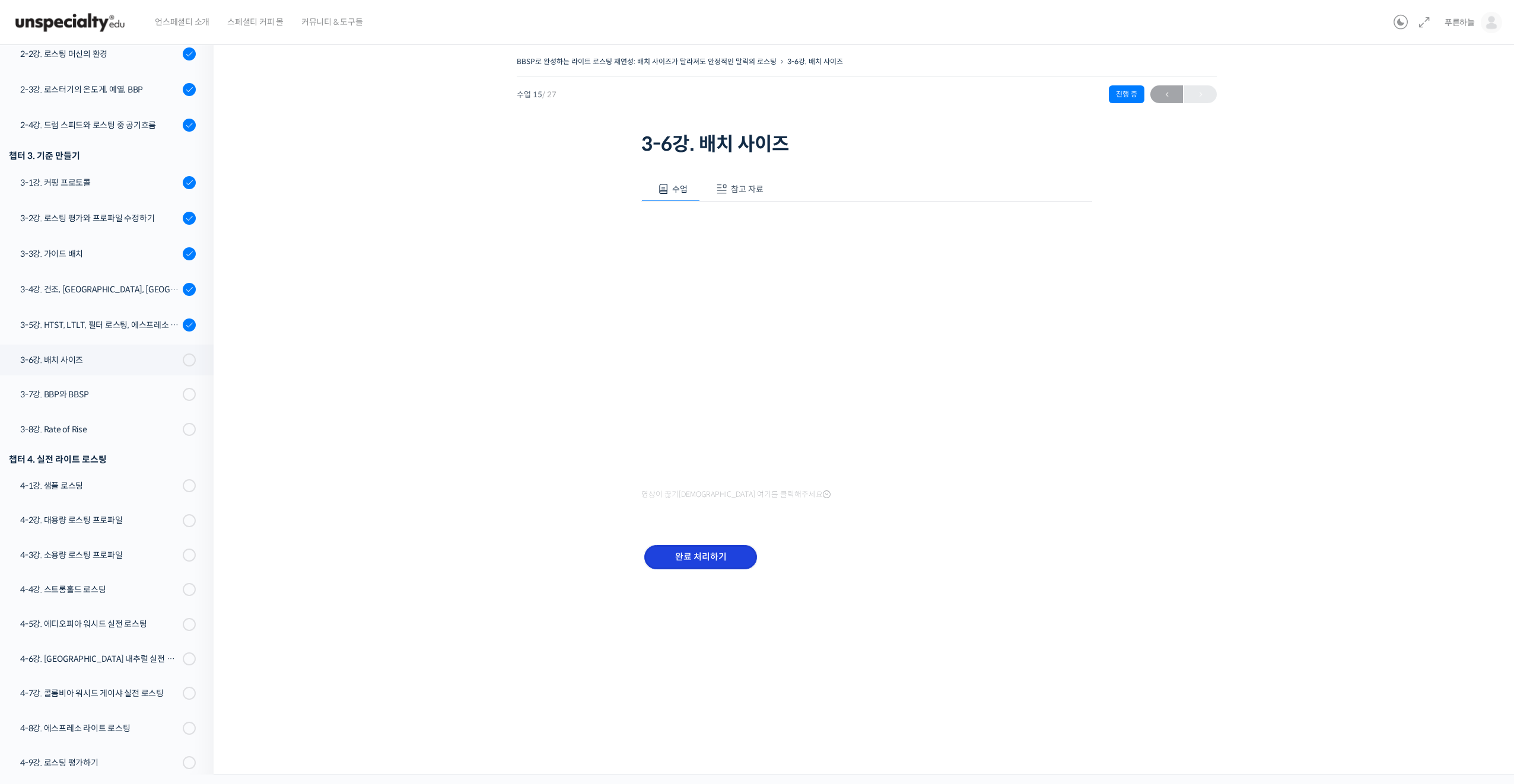
click at [721, 550] on input "완료 처리하기" at bounding box center [701, 557] width 113 height 24
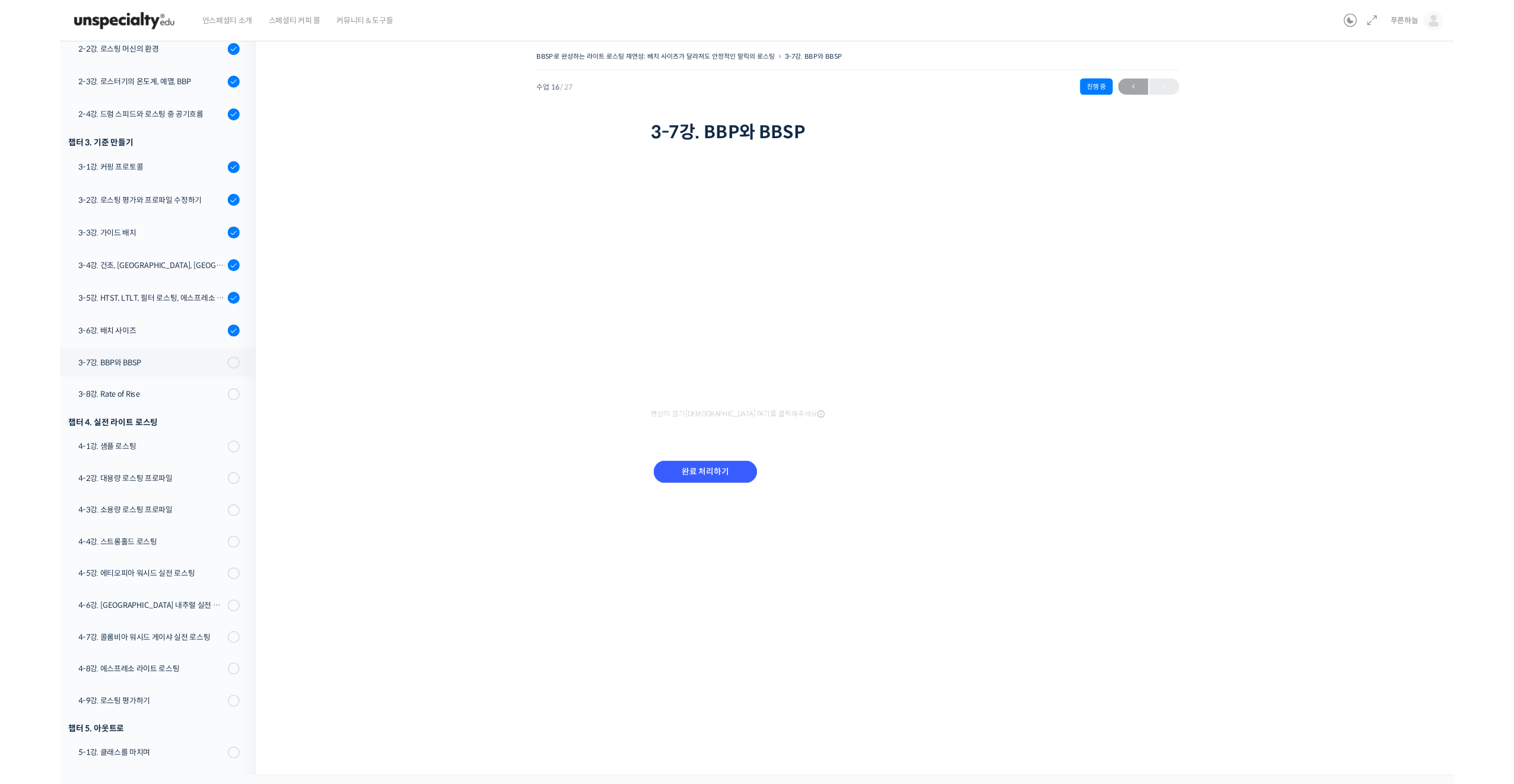
scroll to position [435, 0]
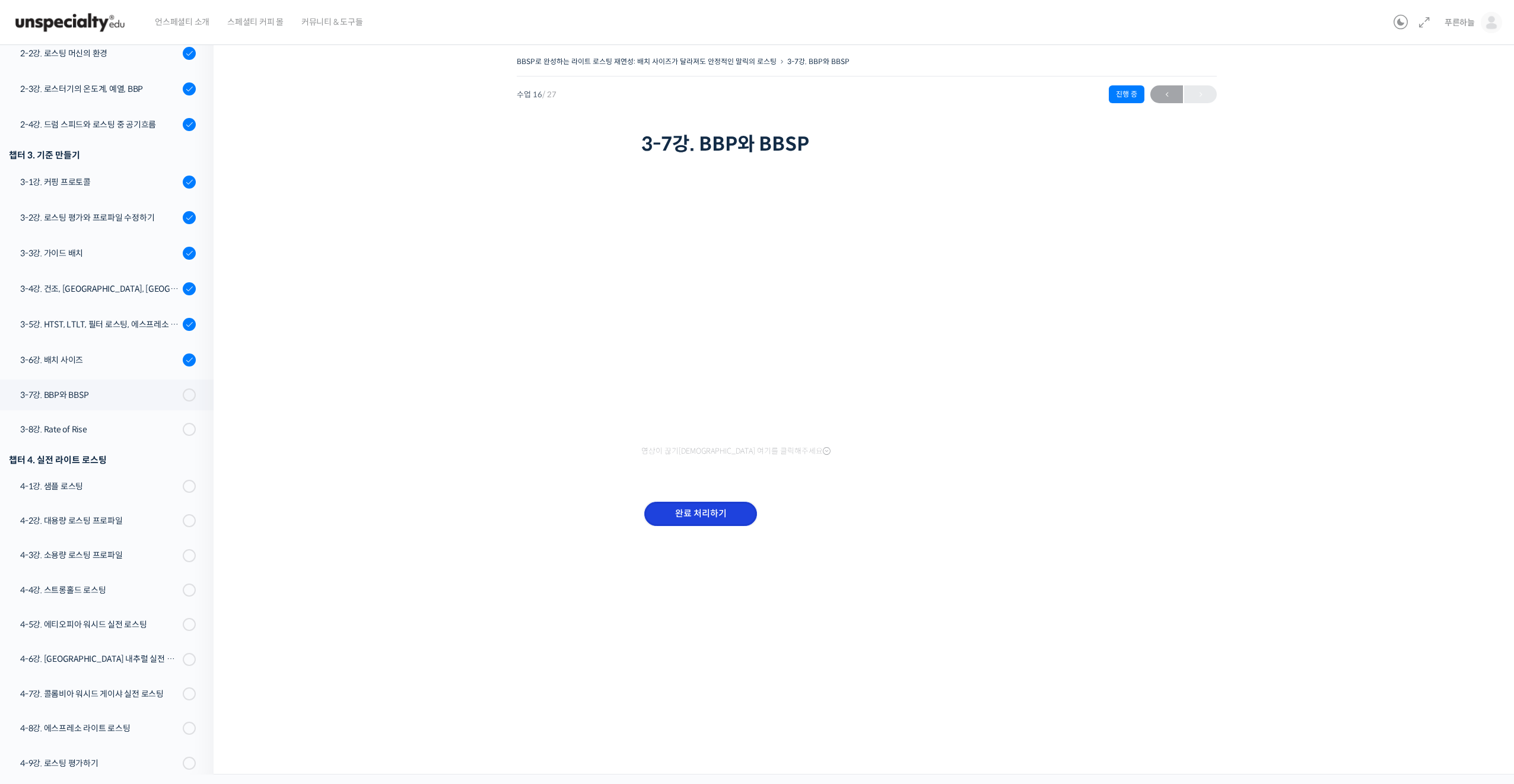
click at [713, 509] on input "완료 처리하기" at bounding box center [701, 514] width 113 height 24
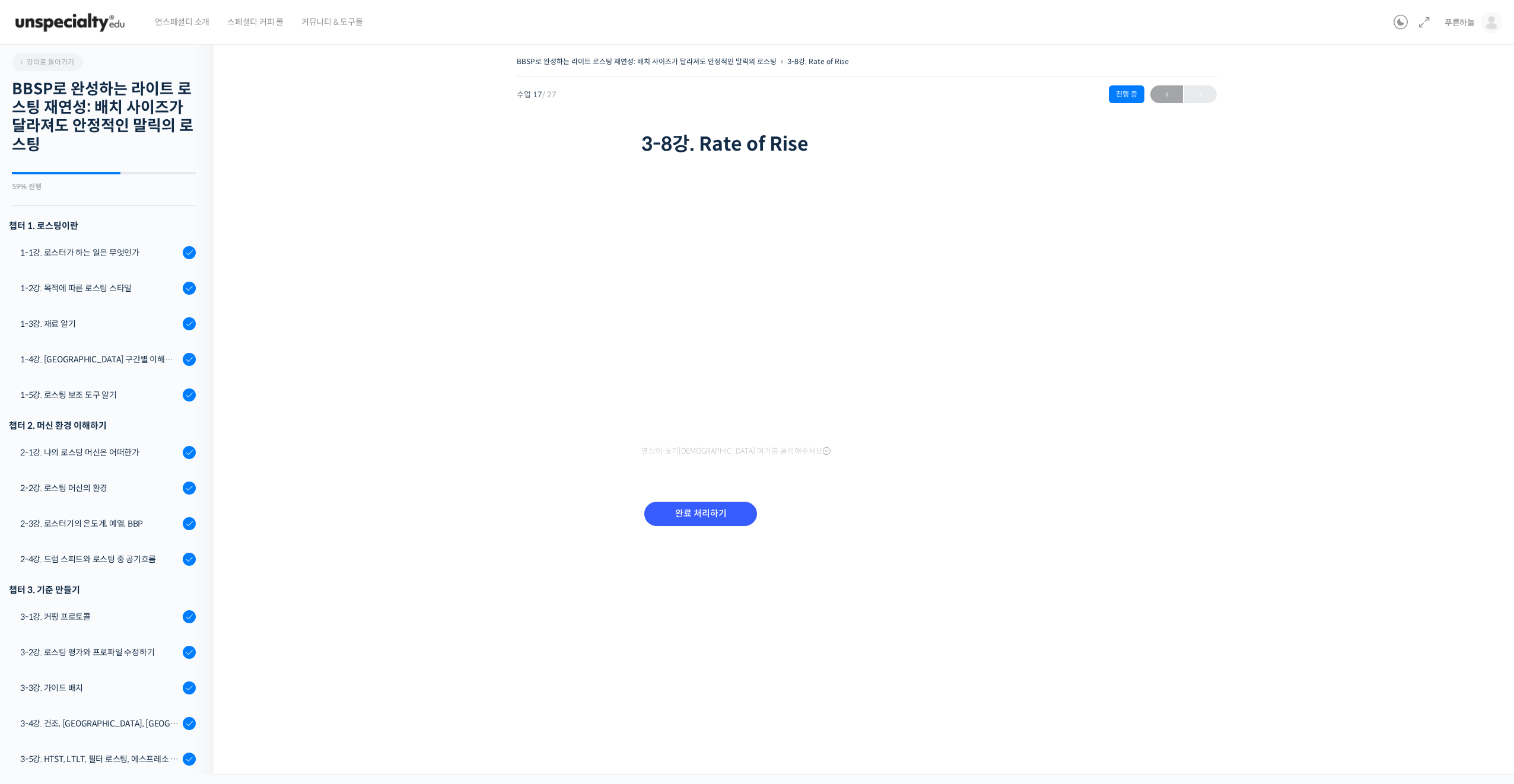
scroll to position [506, 0]
